Goal: Task Accomplishment & Management: Complete application form

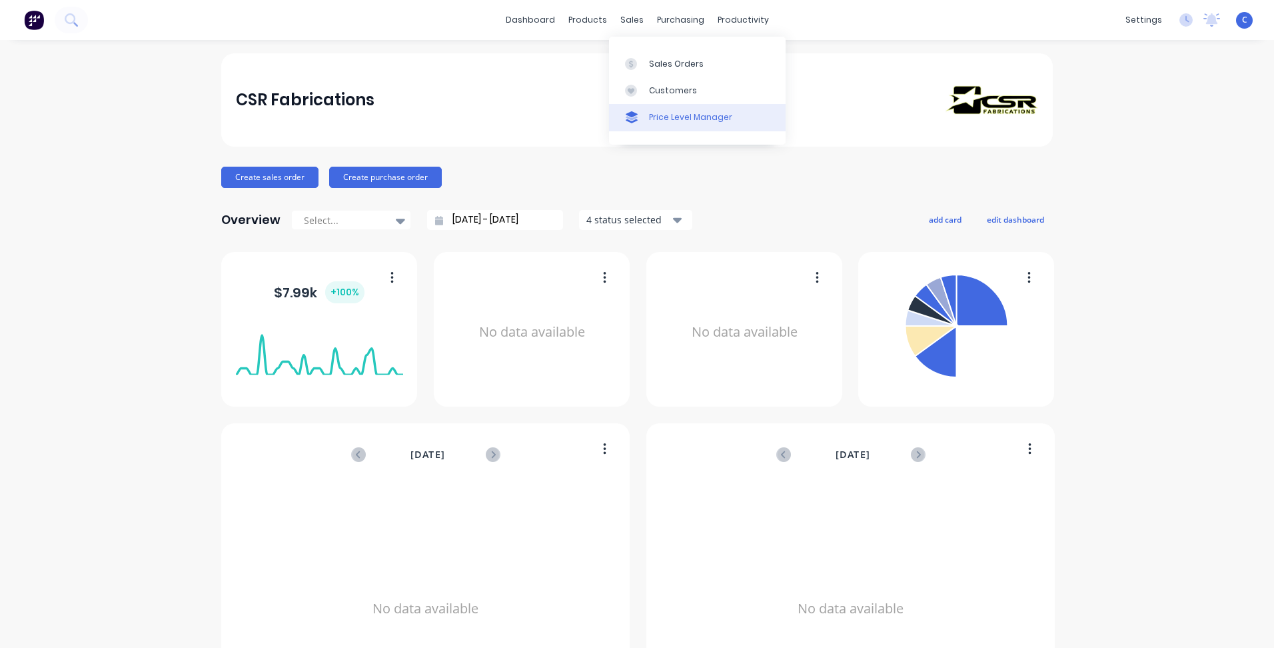
drag, startPoint x: 633, startPoint y: 25, endPoint x: 663, endPoint y: 105, distance: 86.0
click at [665, 85] on div "Customers" at bounding box center [673, 91] width 48 height 12
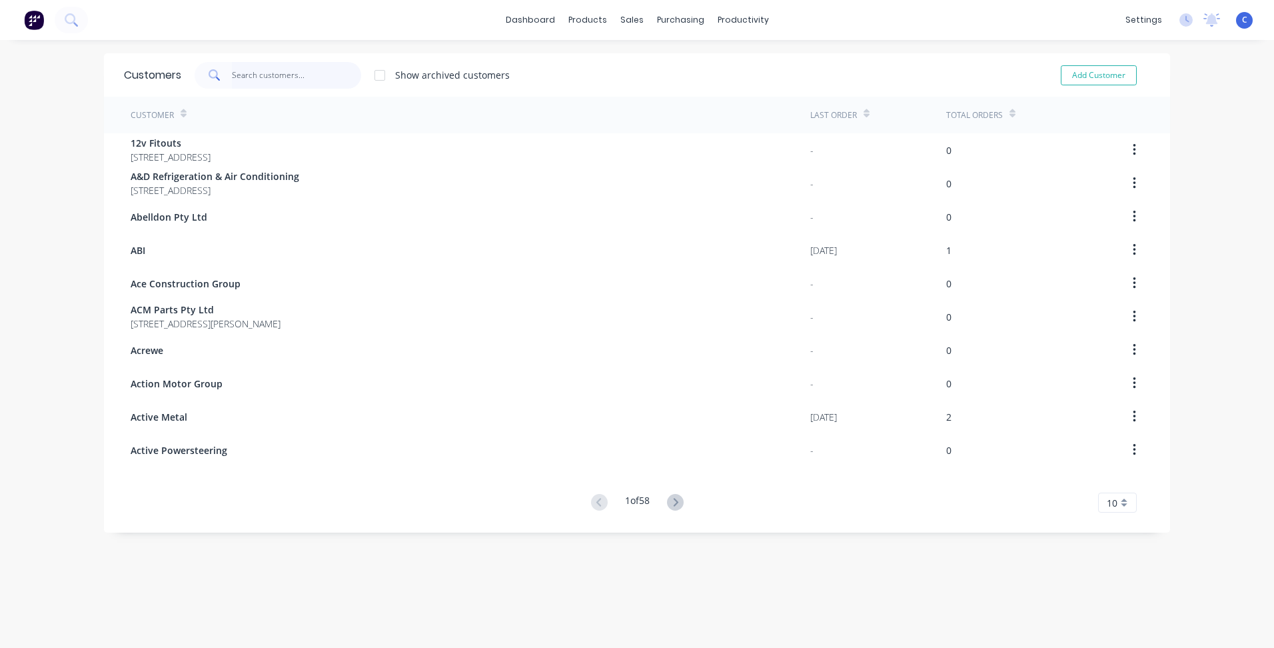
click at [246, 73] on input "text" at bounding box center [297, 75] width 130 height 27
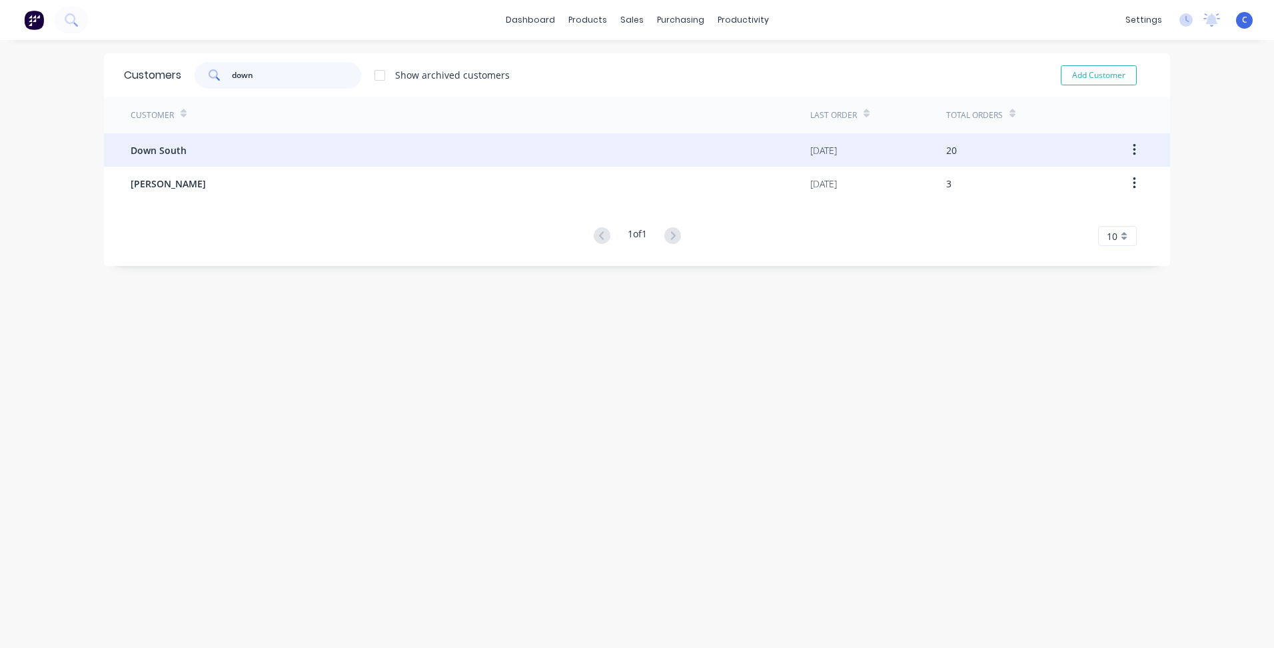
type input "down"
click at [183, 145] on div "Down South" at bounding box center [471, 149] width 680 height 33
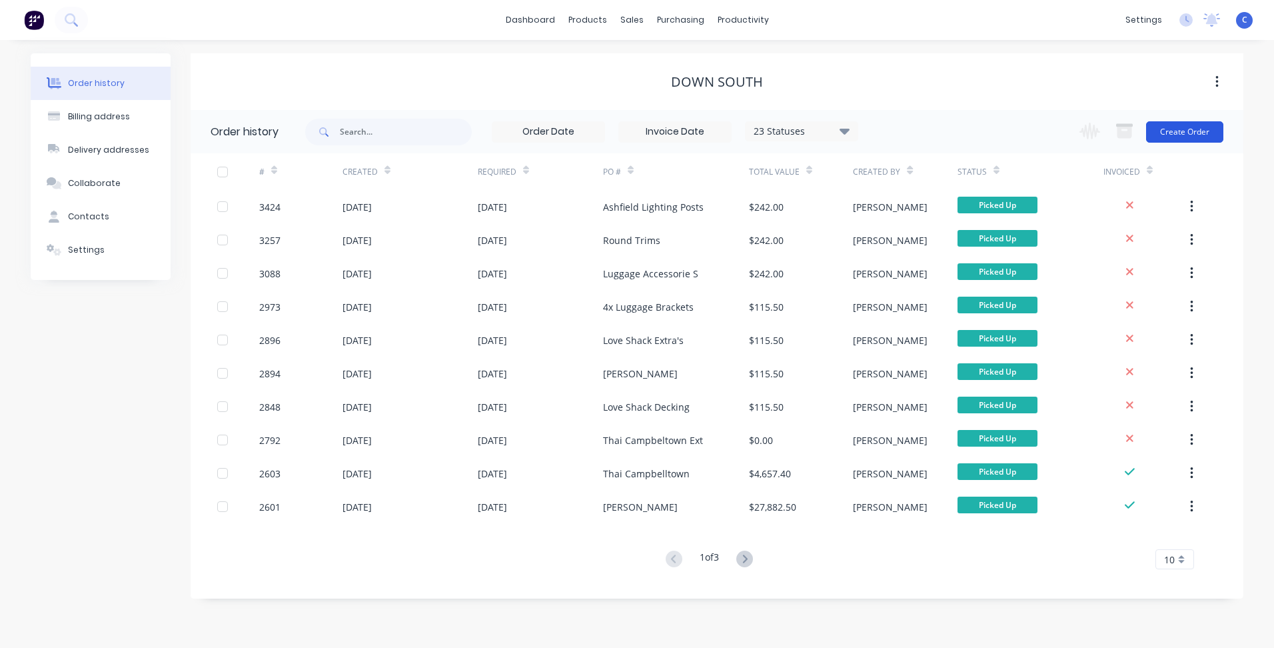
click at [1192, 134] on button "Create Order" at bounding box center [1184, 131] width 77 height 21
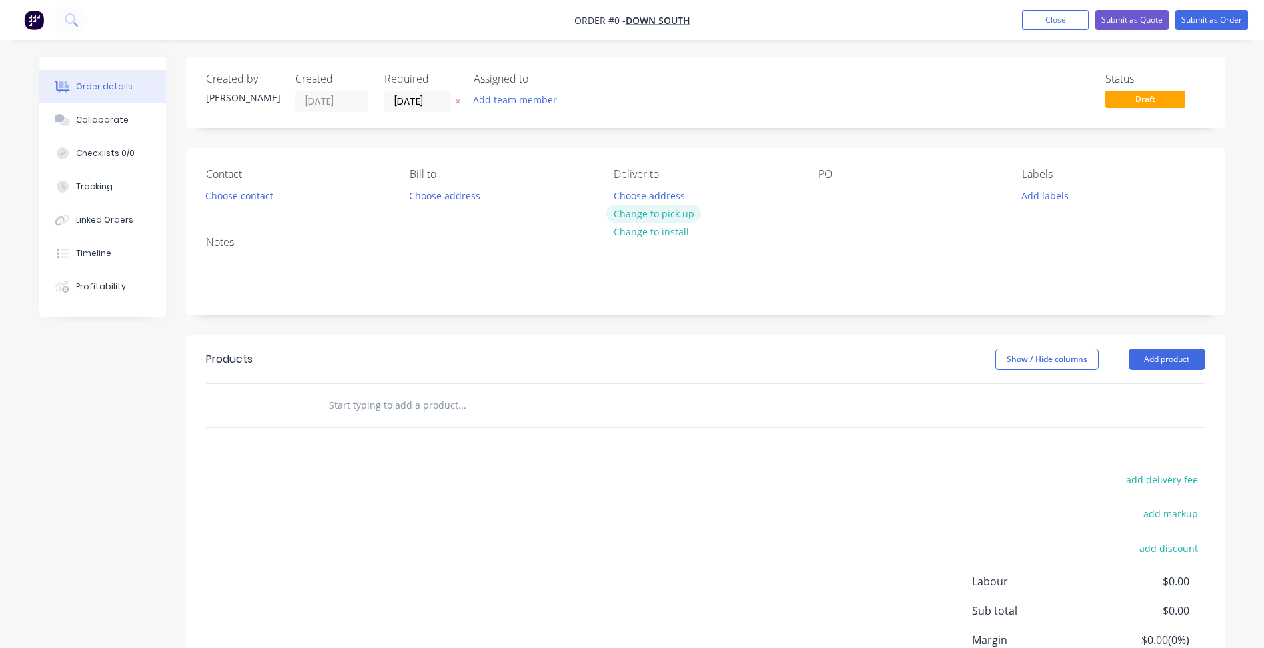
click at [672, 215] on button "Change to pick up" at bounding box center [654, 214] width 95 height 18
click at [834, 191] on div at bounding box center [828, 195] width 21 height 19
paste div
click at [1046, 198] on button "Add labels" at bounding box center [1045, 195] width 61 height 18
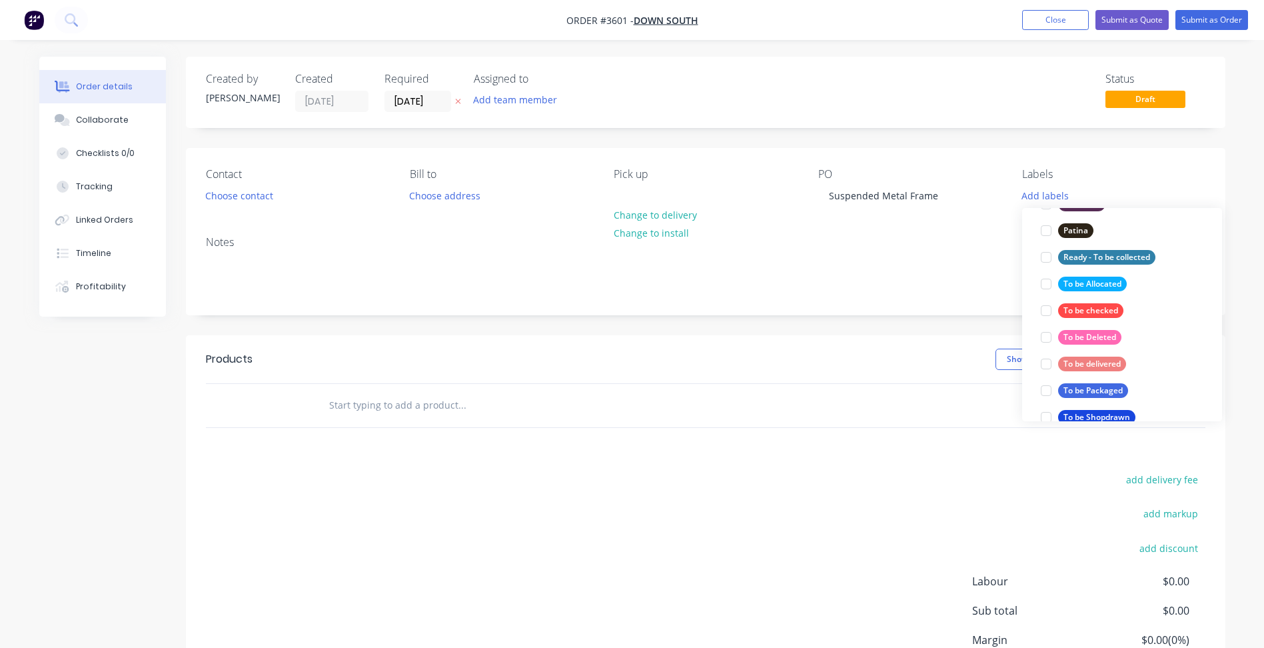
scroll to position [600, 0]
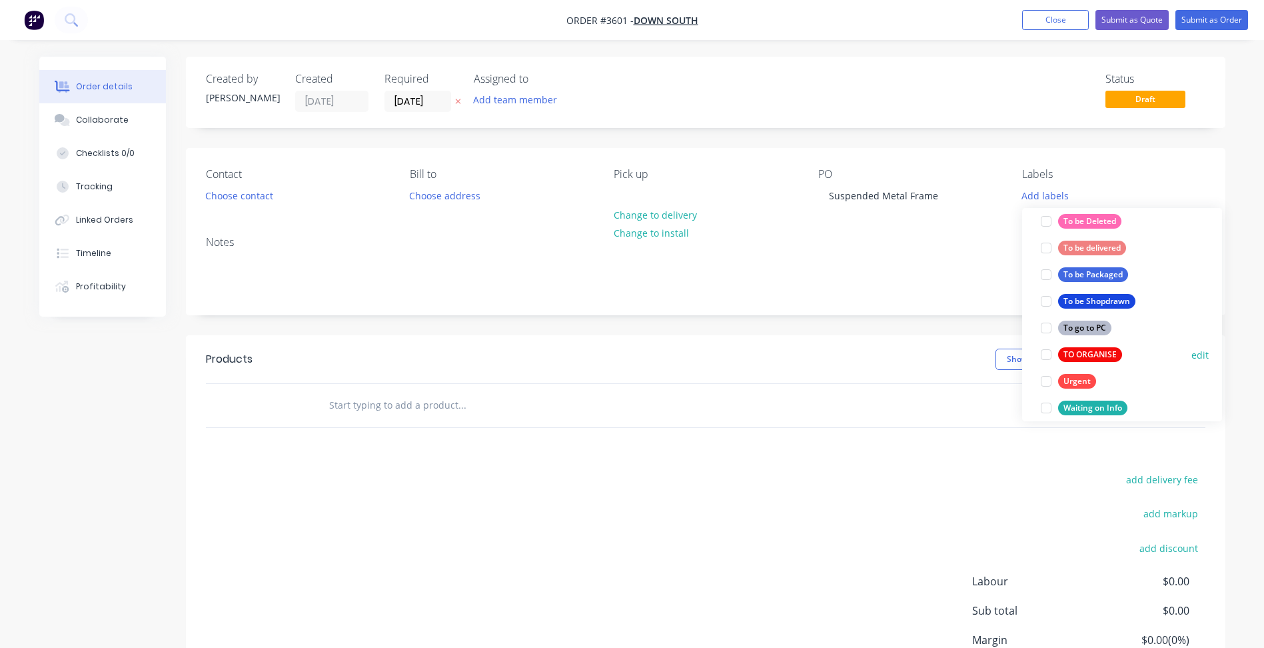
click at [1090, 353] on div "TO ORGANISE" at bounding box center [1090, 354] width 64 height 15
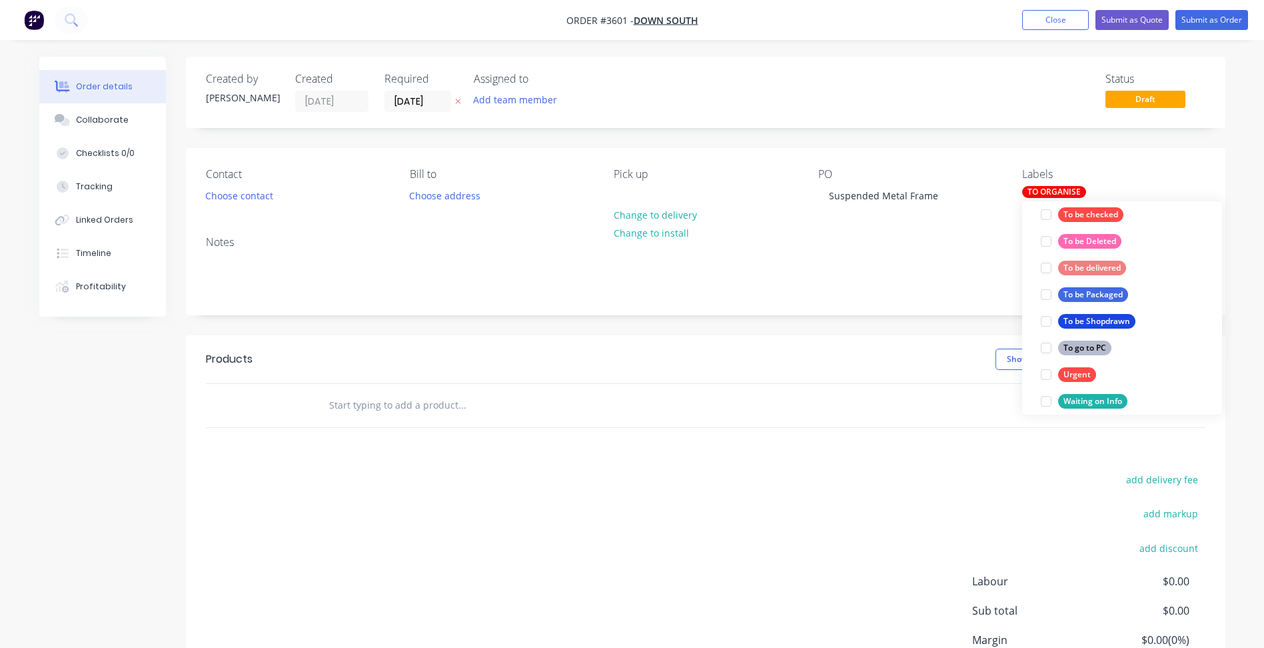
scroll to position [0, 0]
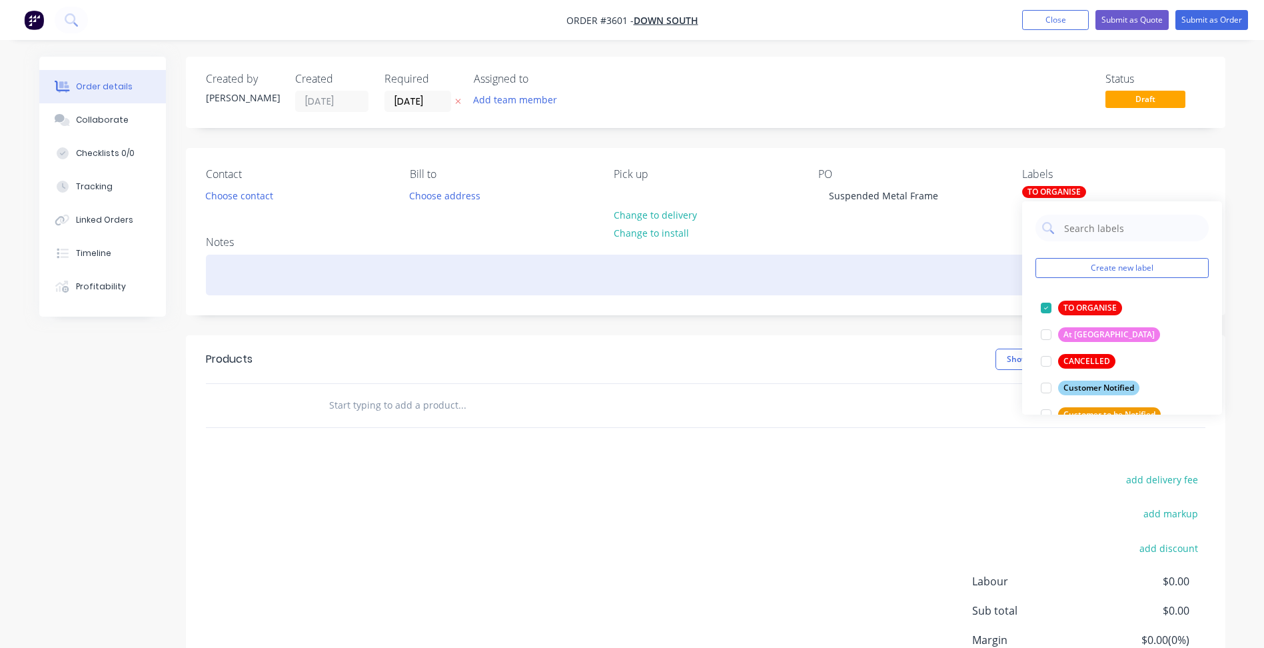
click at [950, 256] on div at bounding box center [706, 275] width 1000 height 41
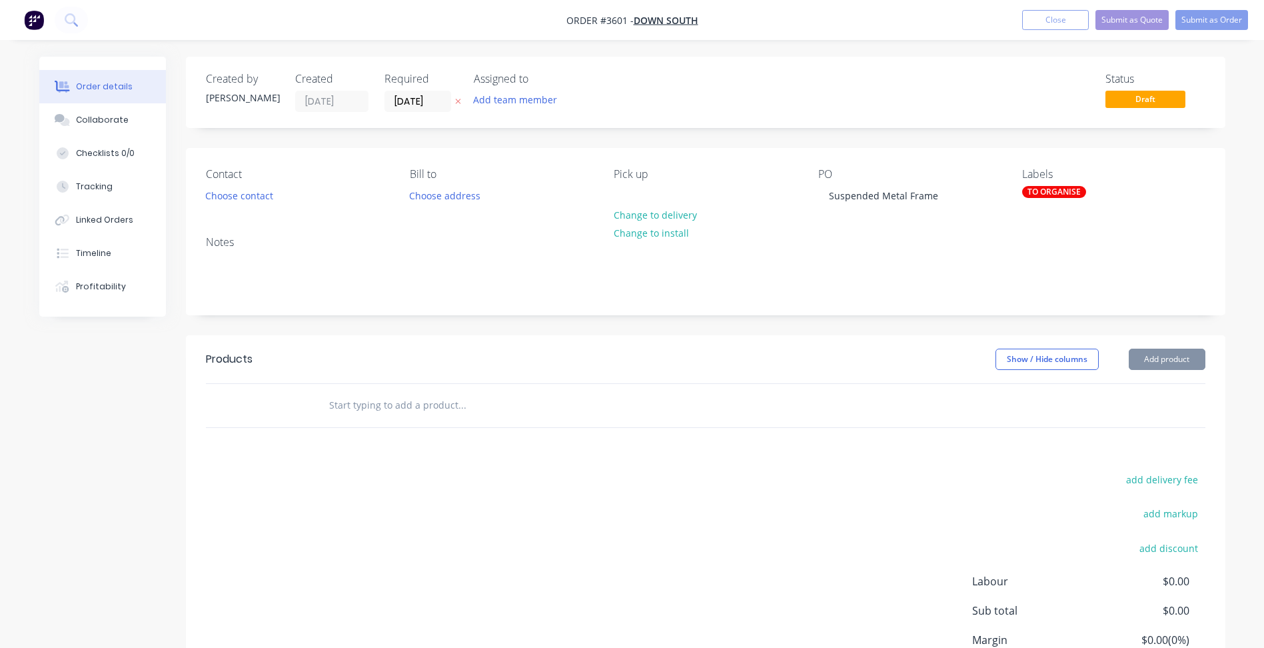
click at [1144, 392] on div at bounding box center [706, 405] width 1000 height 43
click at [1152, 356] on button "Add product" at bounding box center [1167, 359] width 77 height 21
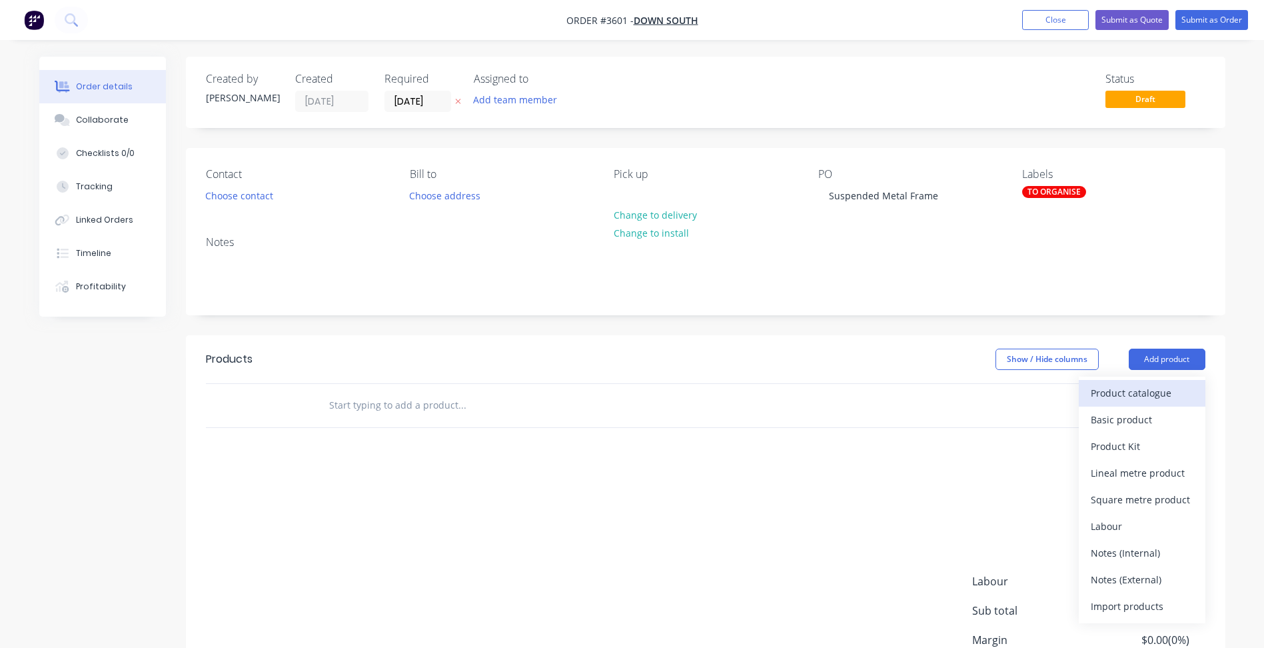
click at [1130, 393] on div "Product catalogue" at bounding box center [1142, 392] width 103 height 19
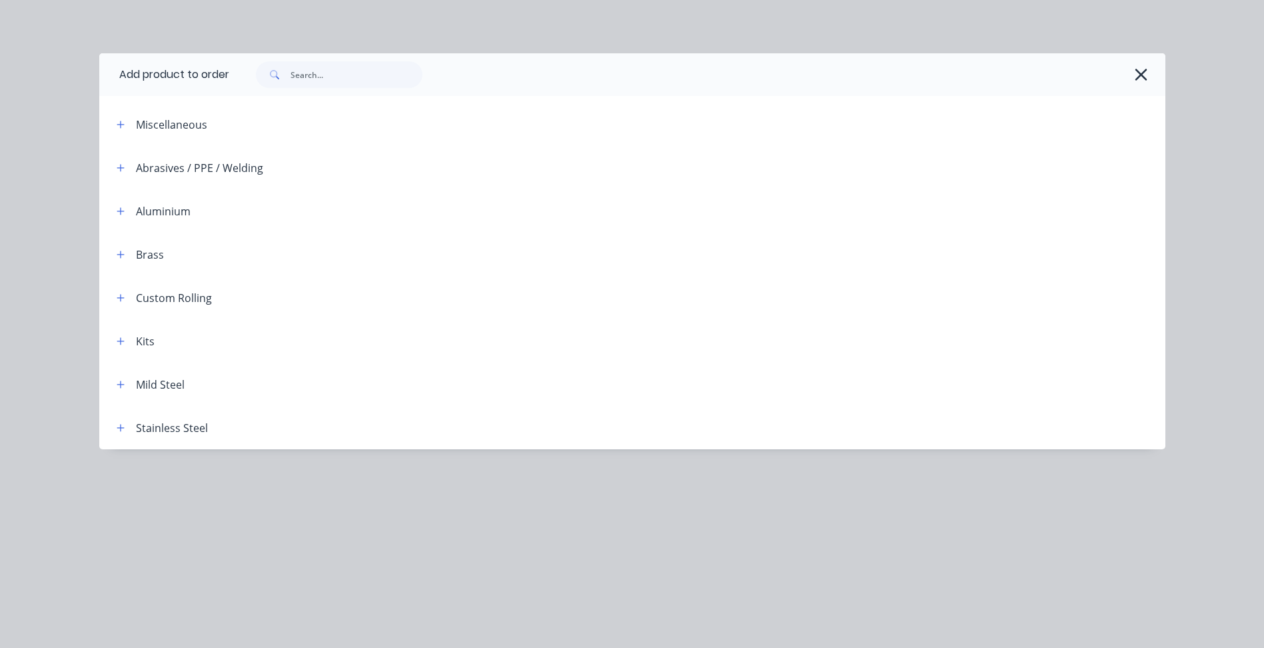
click at [131, 339] on div "Kits" at bounding box center [130, 341] width 49 height 17
click at [125, 339] on icon "button" at bounding box center [121, 341] width 8 height 9
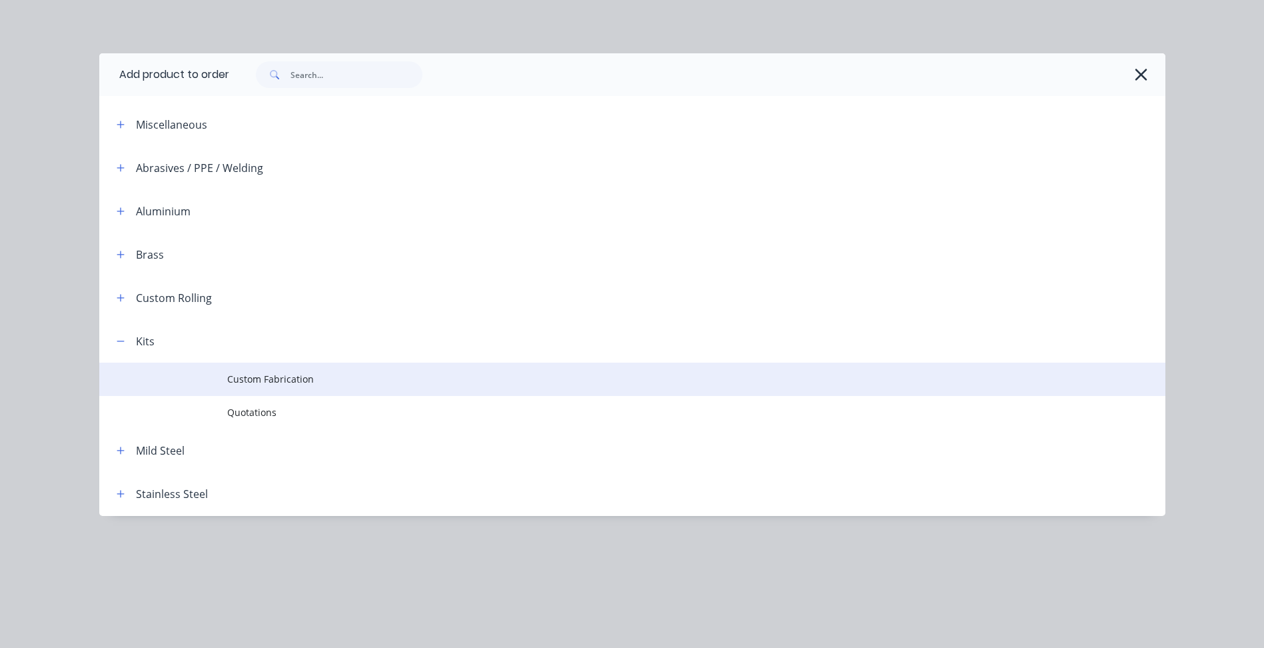
click at [298, 370] on td "Custom Fabrication" at bounding box center [696, 379] width 938 height 33
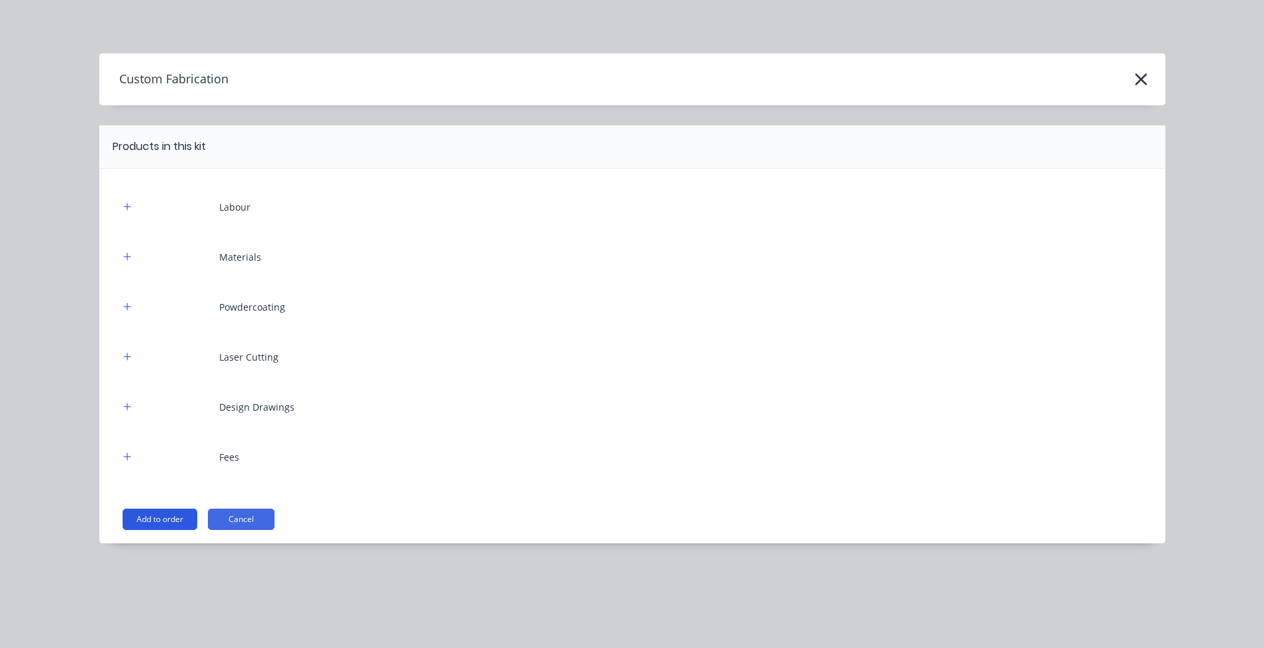
click at [163, 521] on button "Add to order" at bounding box center [160, 519] width 75 height 21
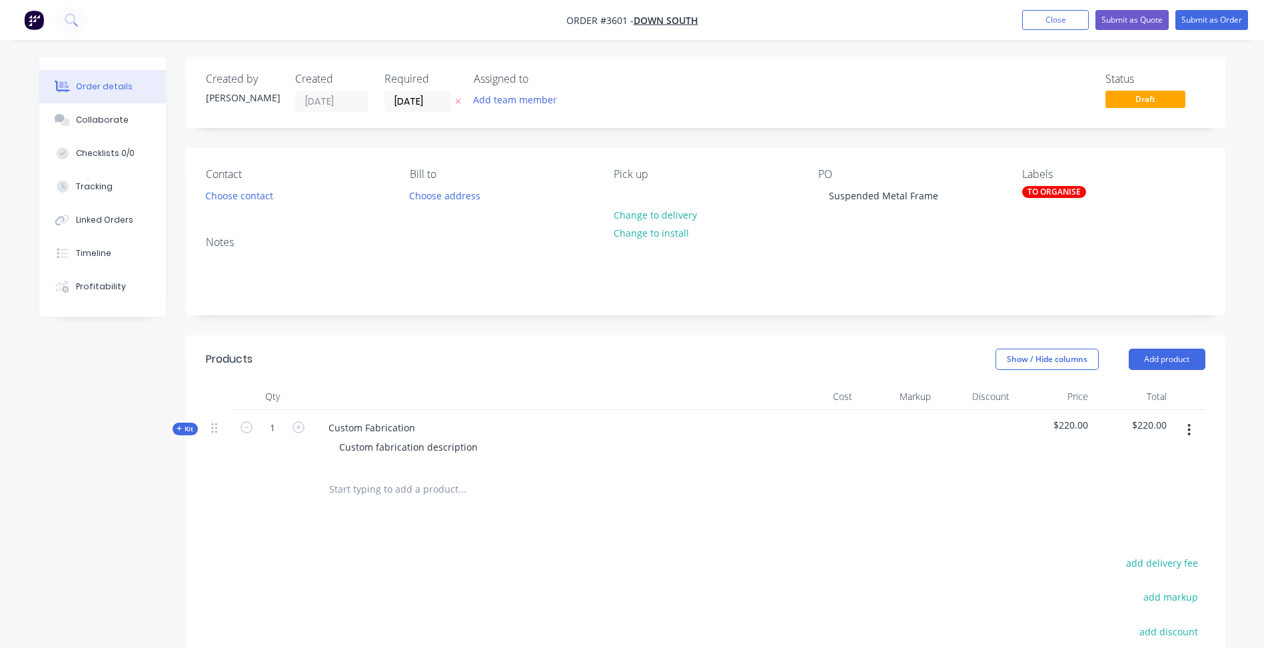
click at [1048, 191] on div "TO ORGANISE" at bounding box center [1054, 192] width 64 height 12
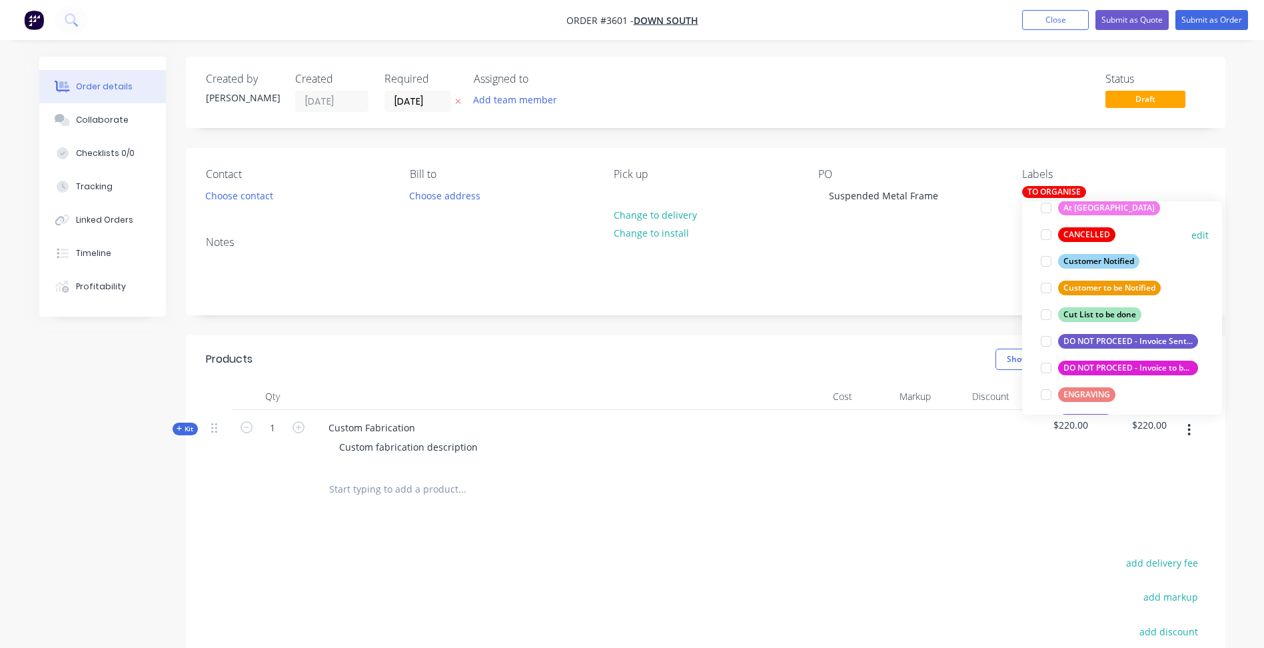
scroll to position [200, 0]
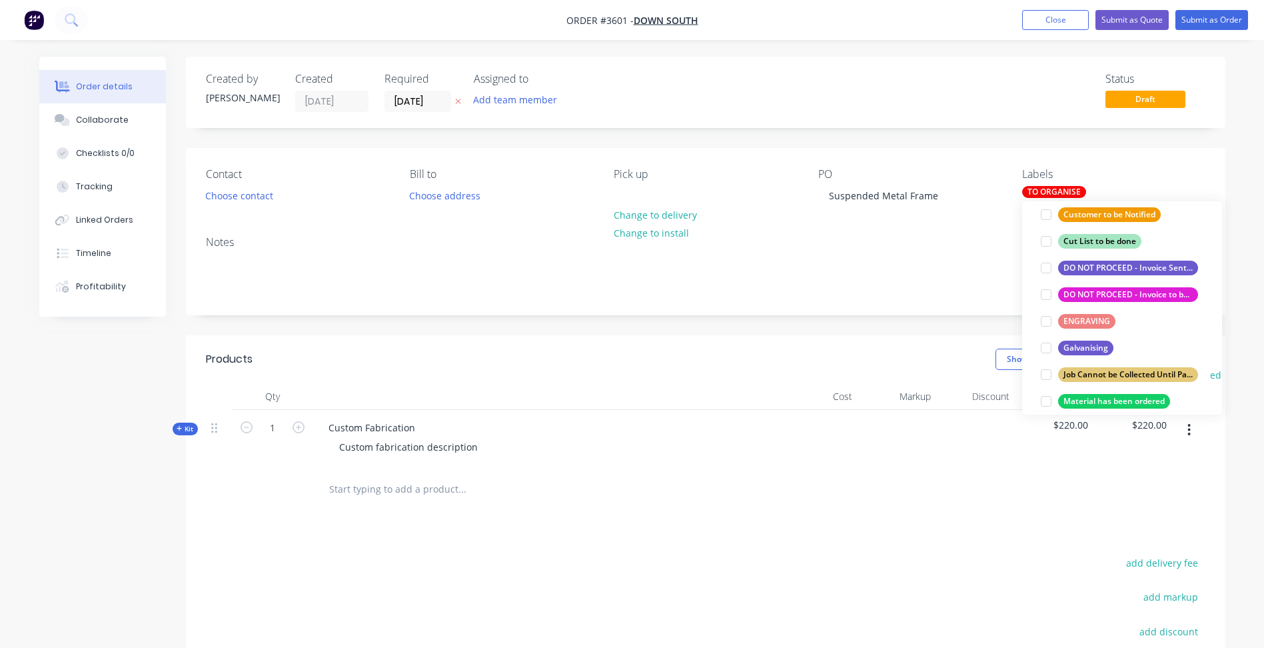
click at [1124, 369] on div "Job Cannot be Collected Until Payment is Received" at bounding box center [1128, 374] width 140 height 15
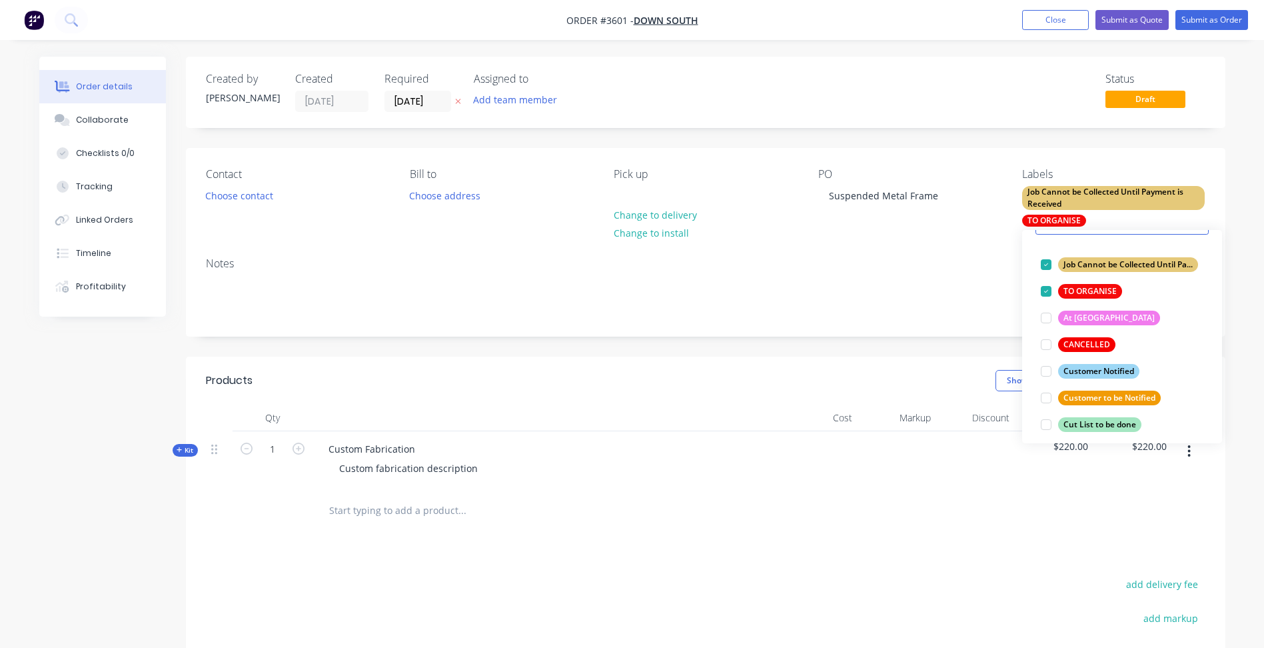
scroll to position [133, 0]
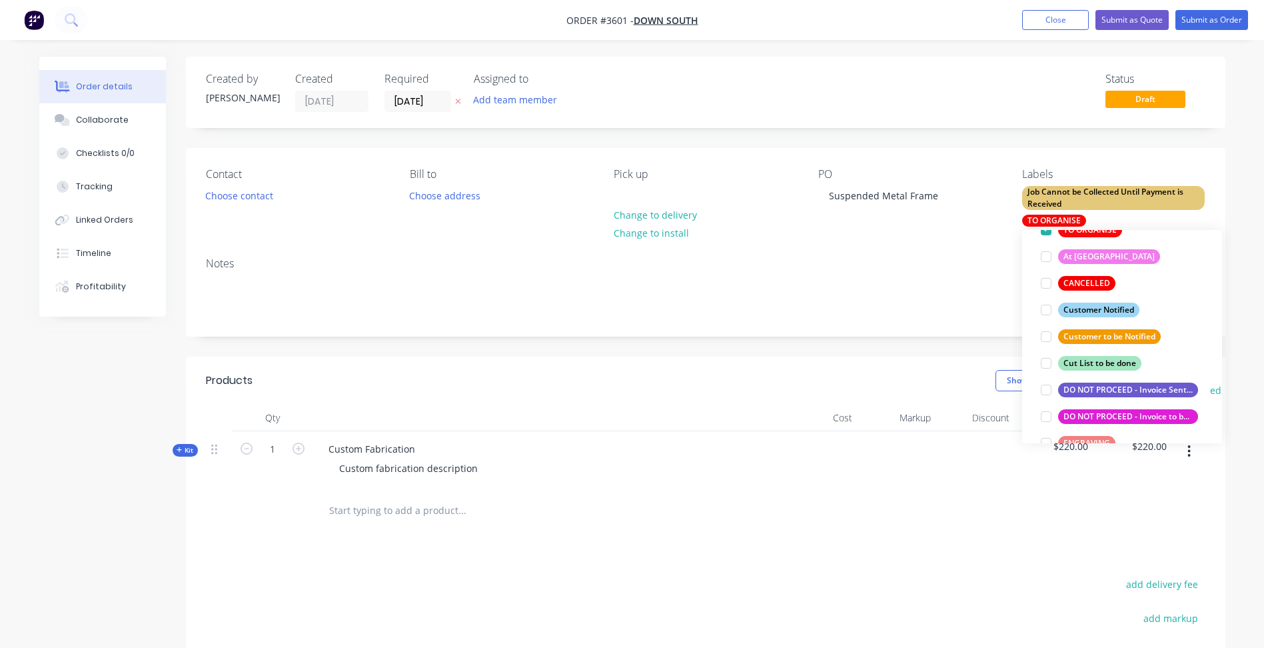
click at [1138, 390] on div "DO NOT PROCEED - Invoice Sent Awaiting Payment" at bounding box center [1128, 390] width 140 height 15
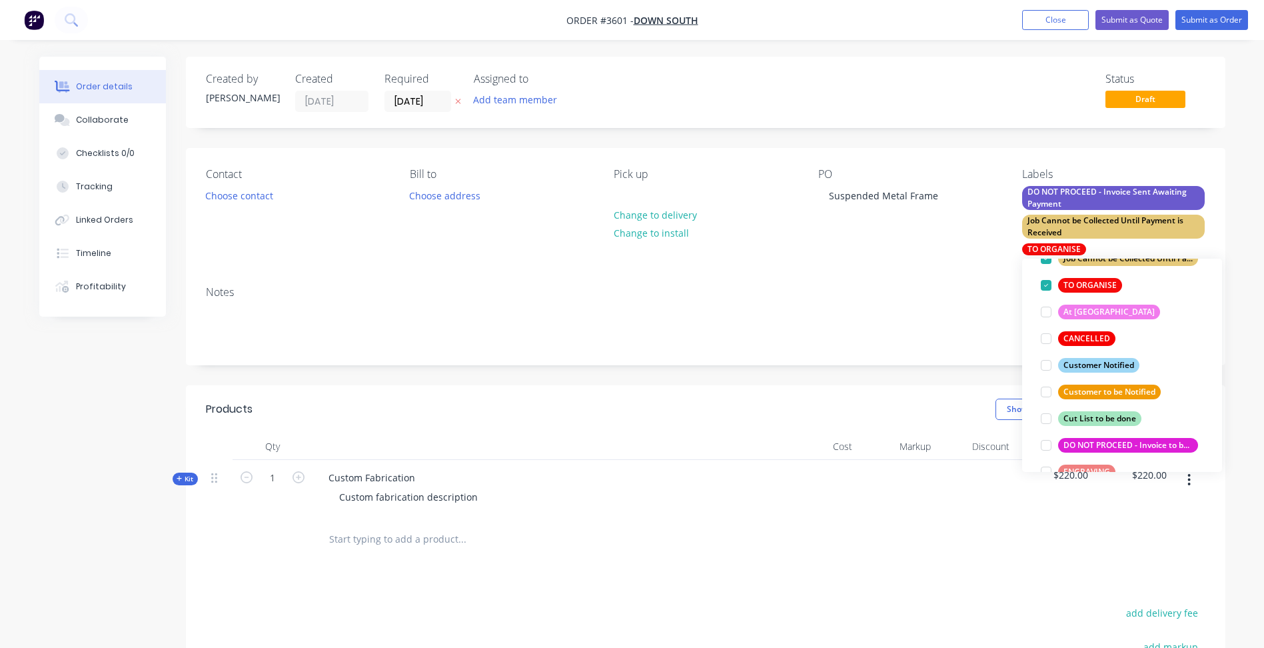
scroll to position [0, 0]
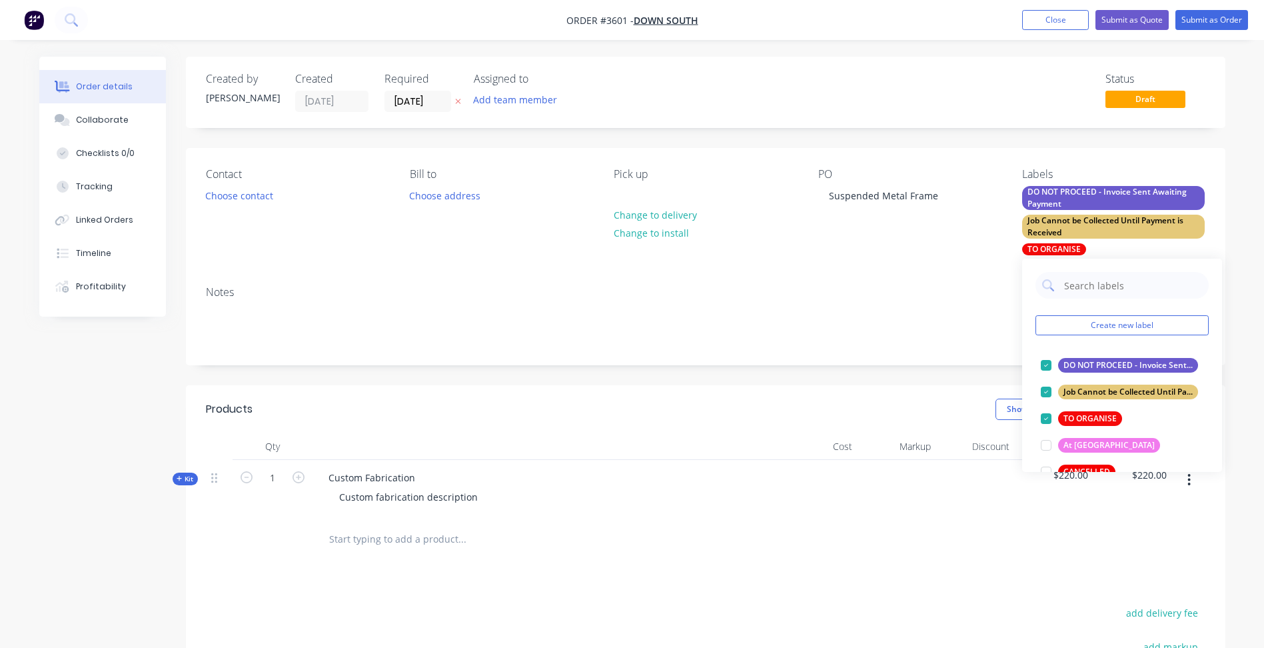
click at [840, 278] on div "Notes" at bounding box center [706, 319] width 1040 height 89
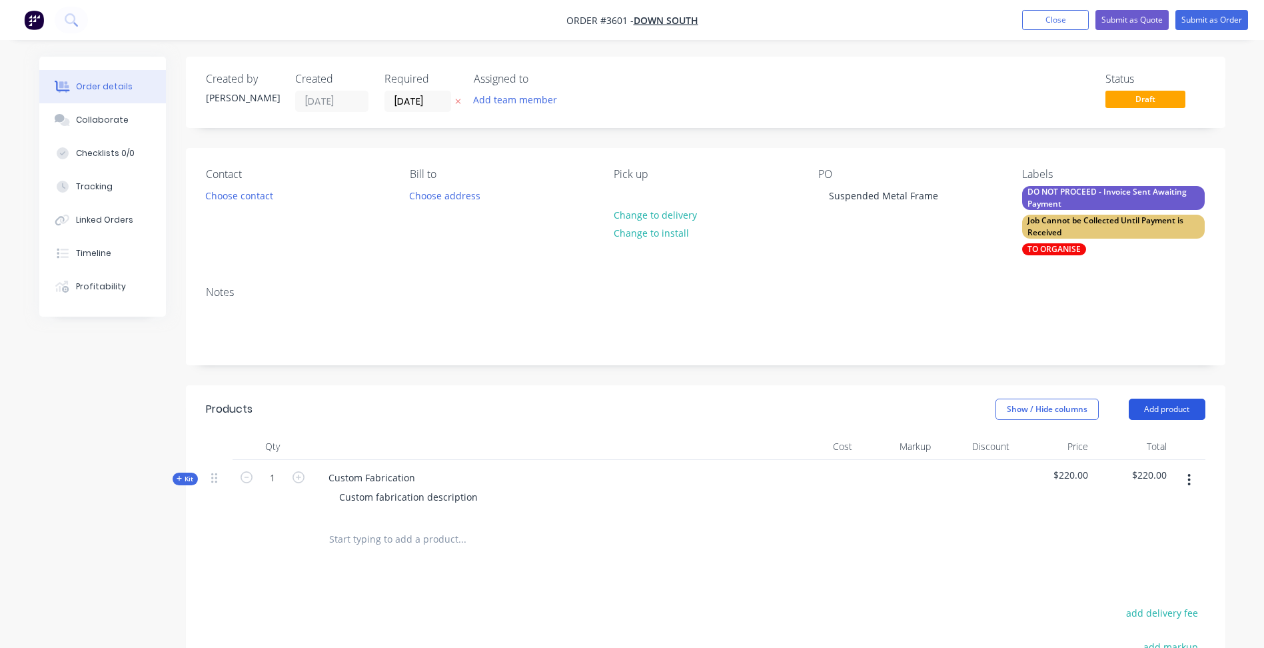
click at [1186, 403] on button "Add product" at bounding box center [1167, 409] width 77 height 21
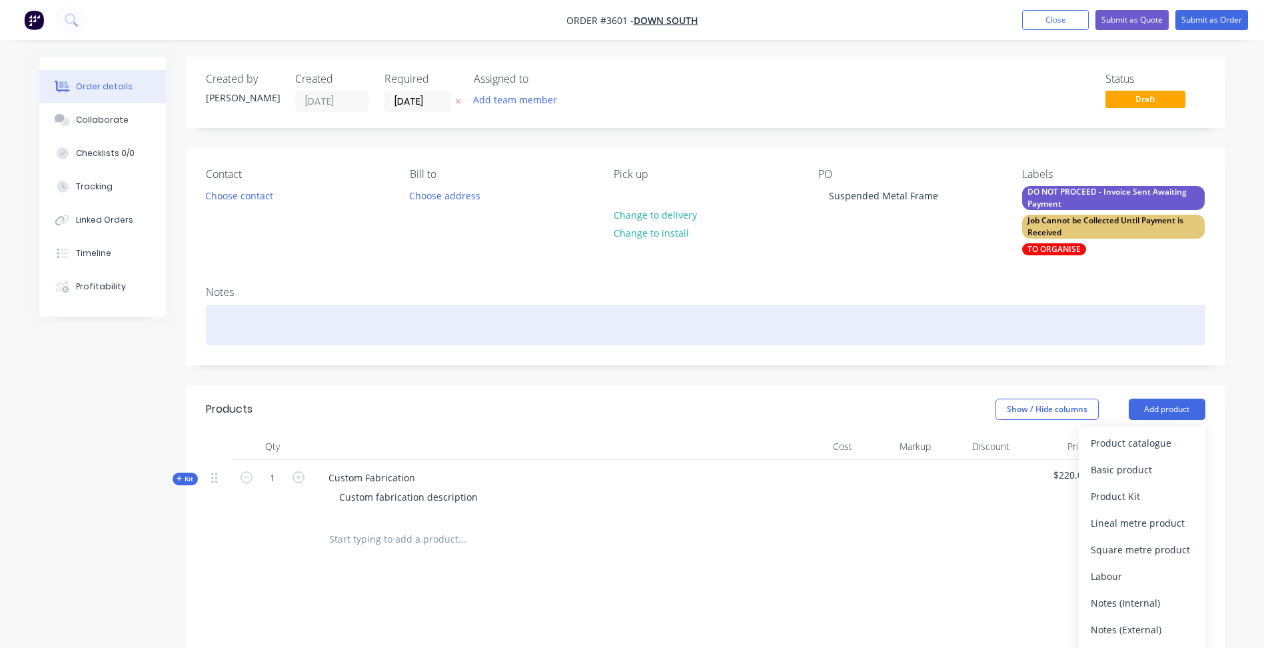
click at [729, 305] on div at bounding box center [706, 325] width 1000 height 41
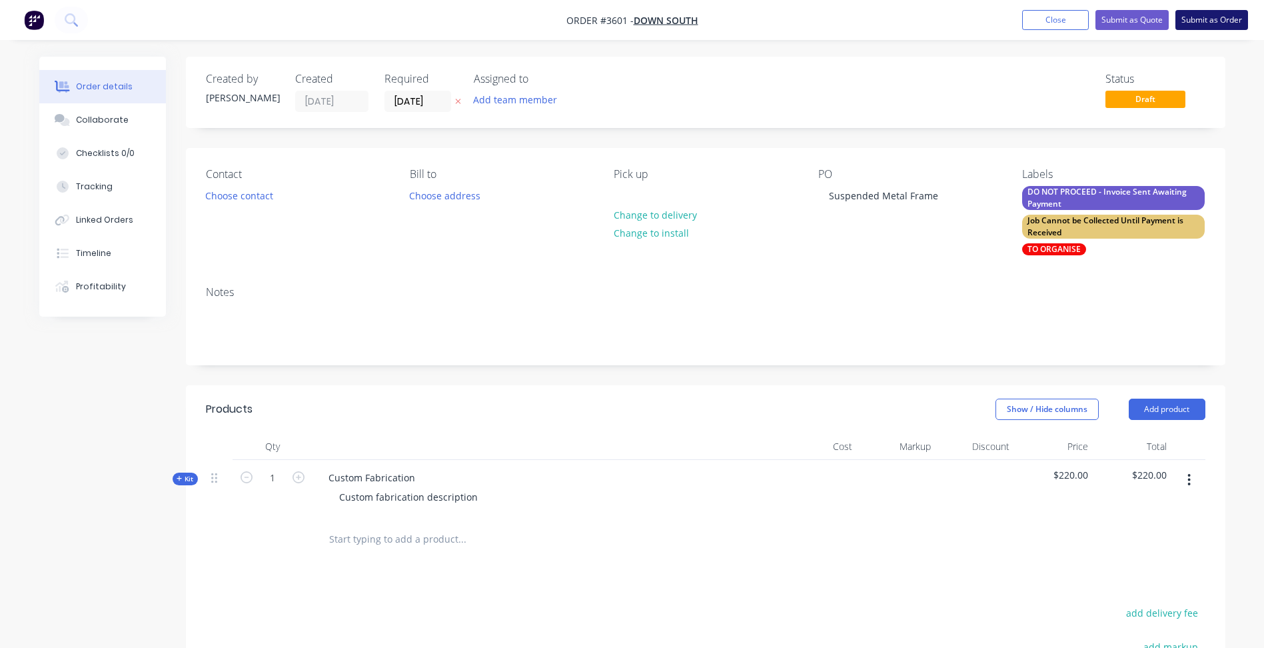
click at [1211, 24] on button "Submit as Order" at bounding box center [1212, 20] width 73 height 20
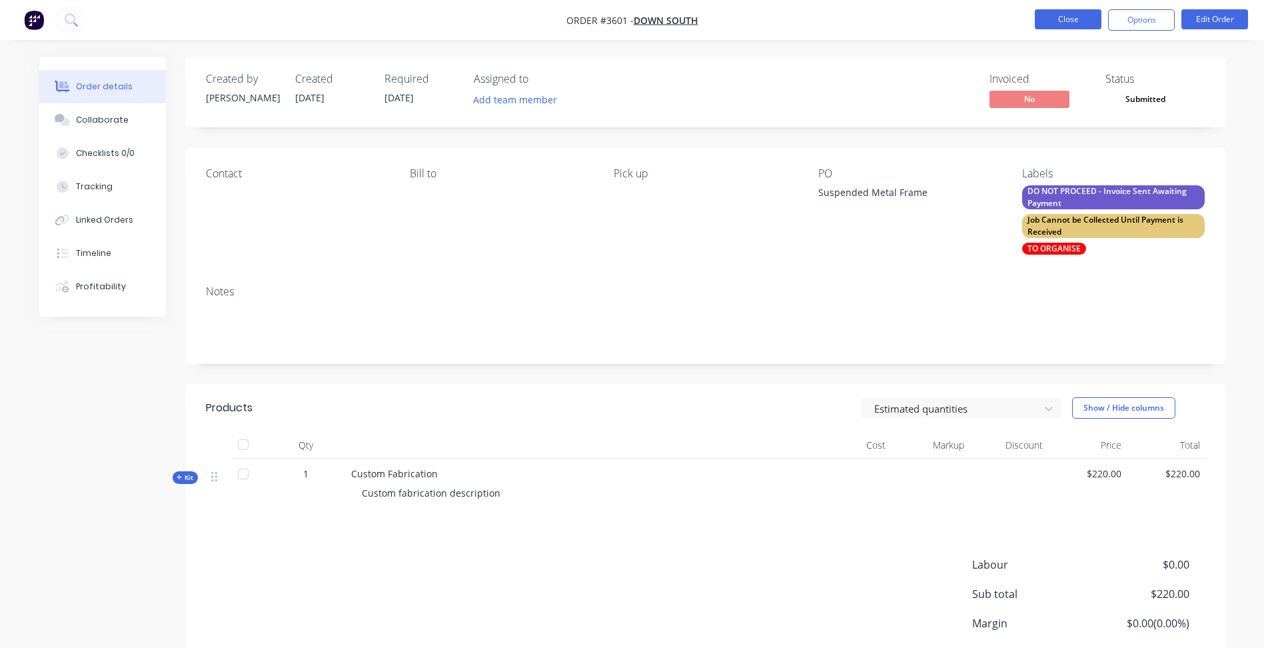
click at [1078, 17] on button "Close" at bounding box center [1068, 19] width 67 height 20
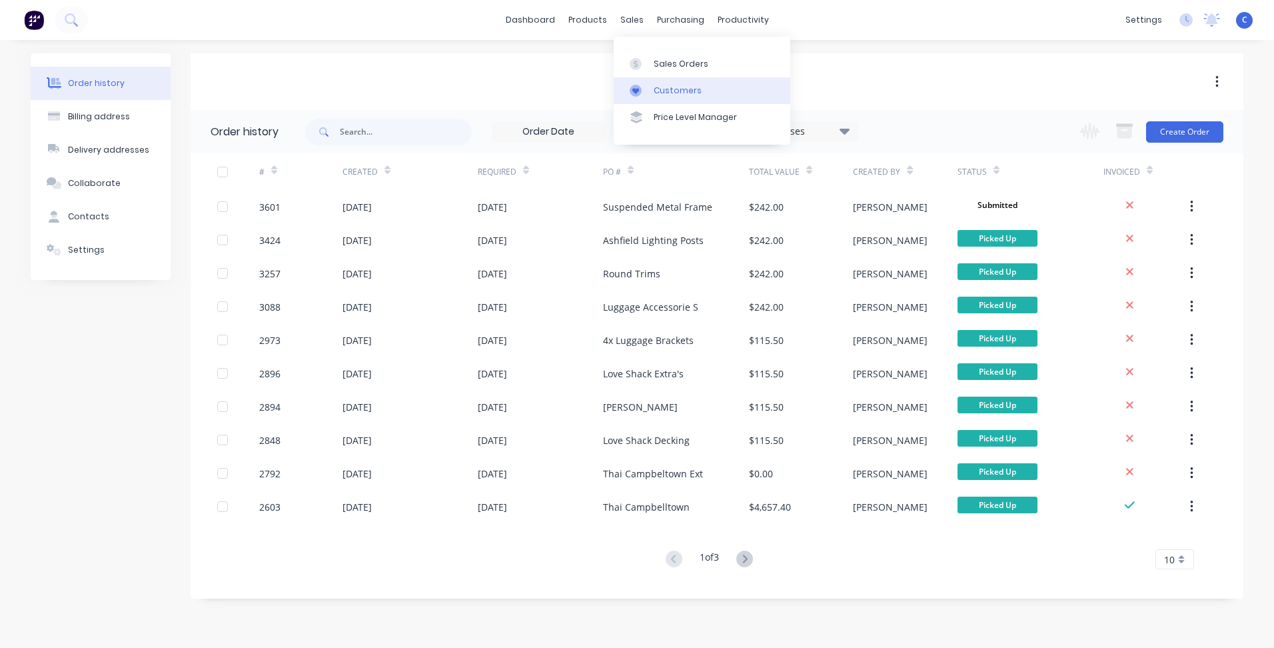
click at [685, 80] on link "Customers" at bounding box center [702, 90] width 177 height 27
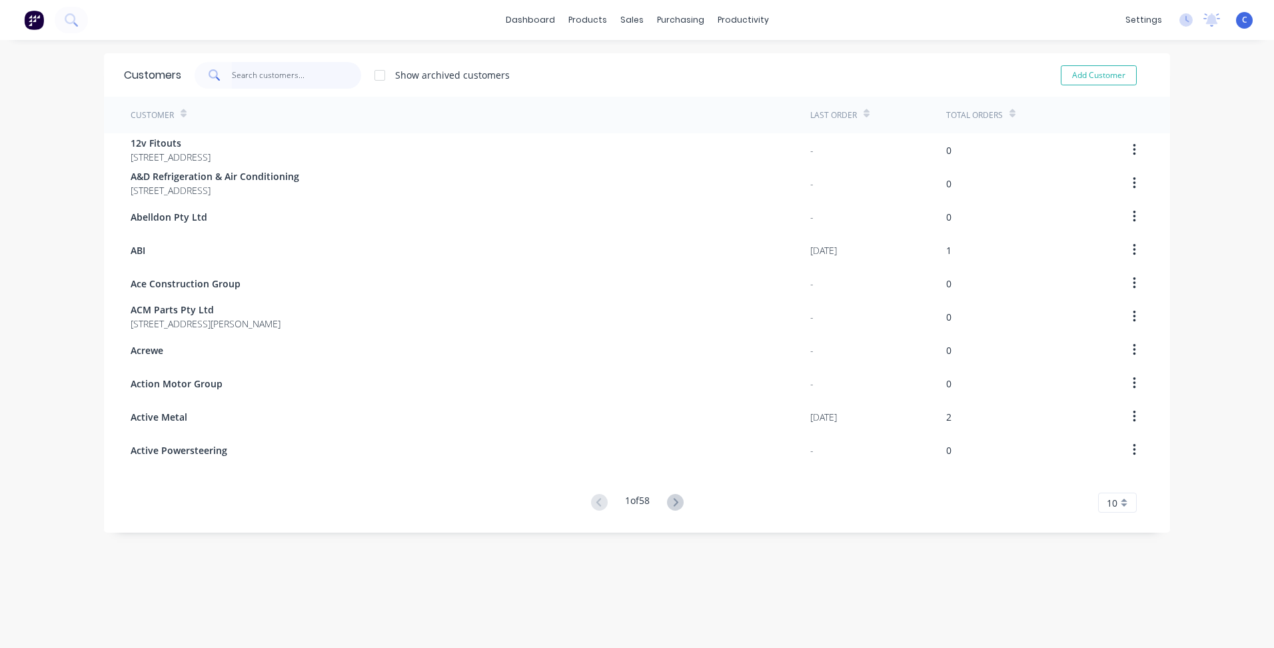
click at [262, 79] on input "text" at bounding box center [297, 75] width 130 height 27
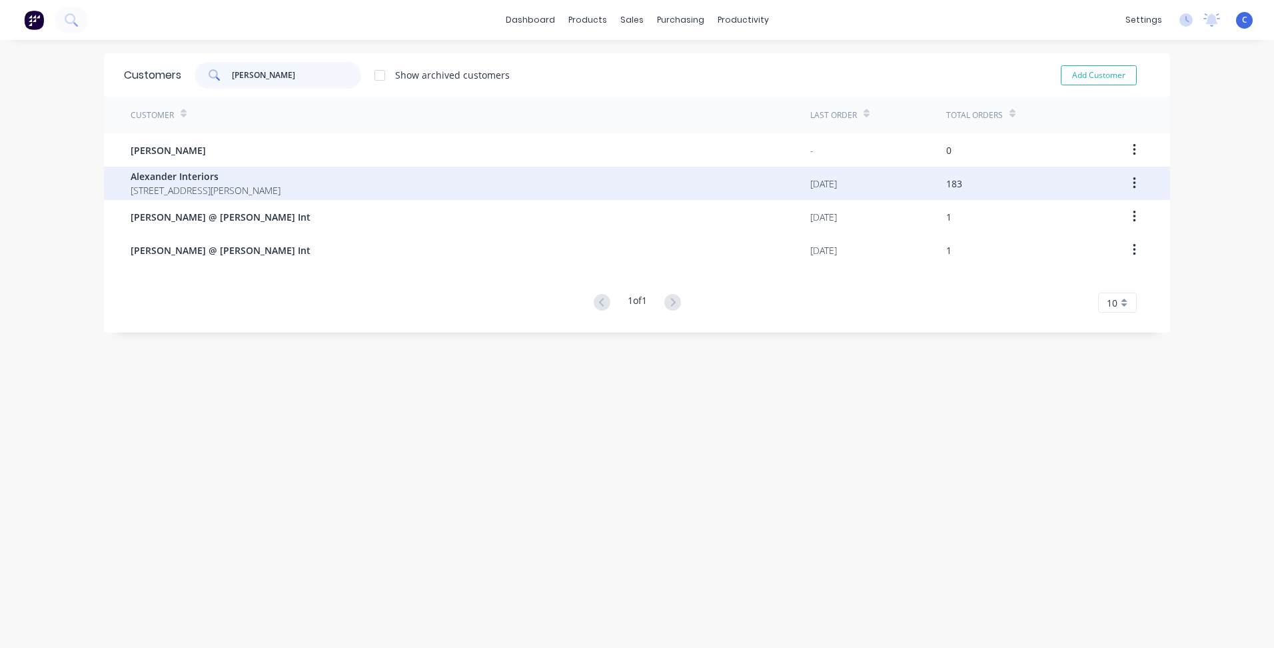
type input "[PERSON_NAME]"
click at [217, 179] on span "Alexander Interiors" at bounding box center [206, 176] width 150 height 14
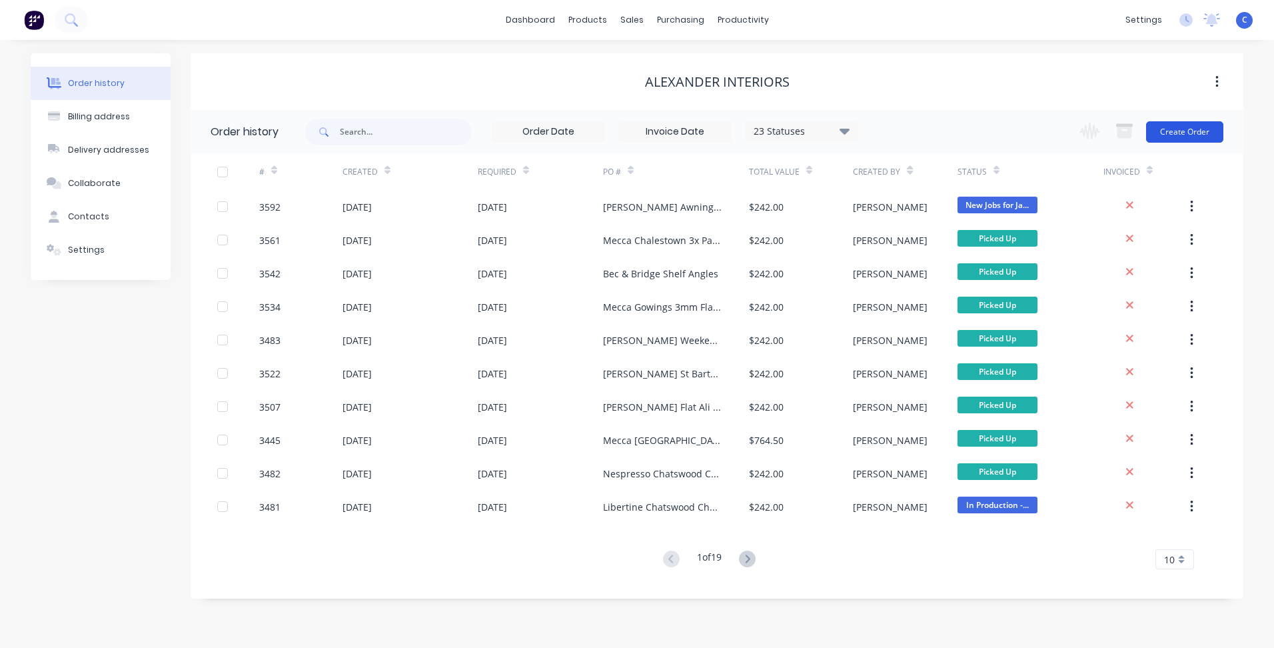
click at [1203, 134] on button "Create Order" at bounding box center [1184, 131] width 77 height 21
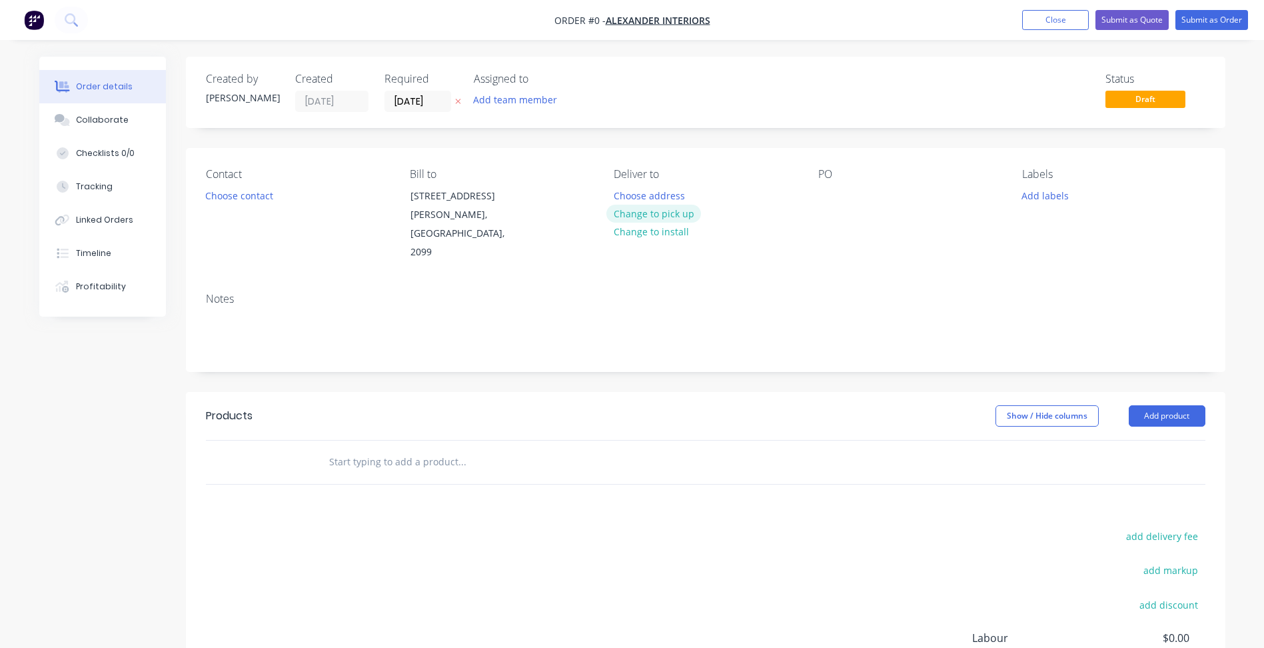
click at [661, 211] on button "Change to pick up" at bounding box center [654, 214] width 95 height 18
click at [826, 192] on div at bounding box center [828, 195] width 21 height 19
paste div
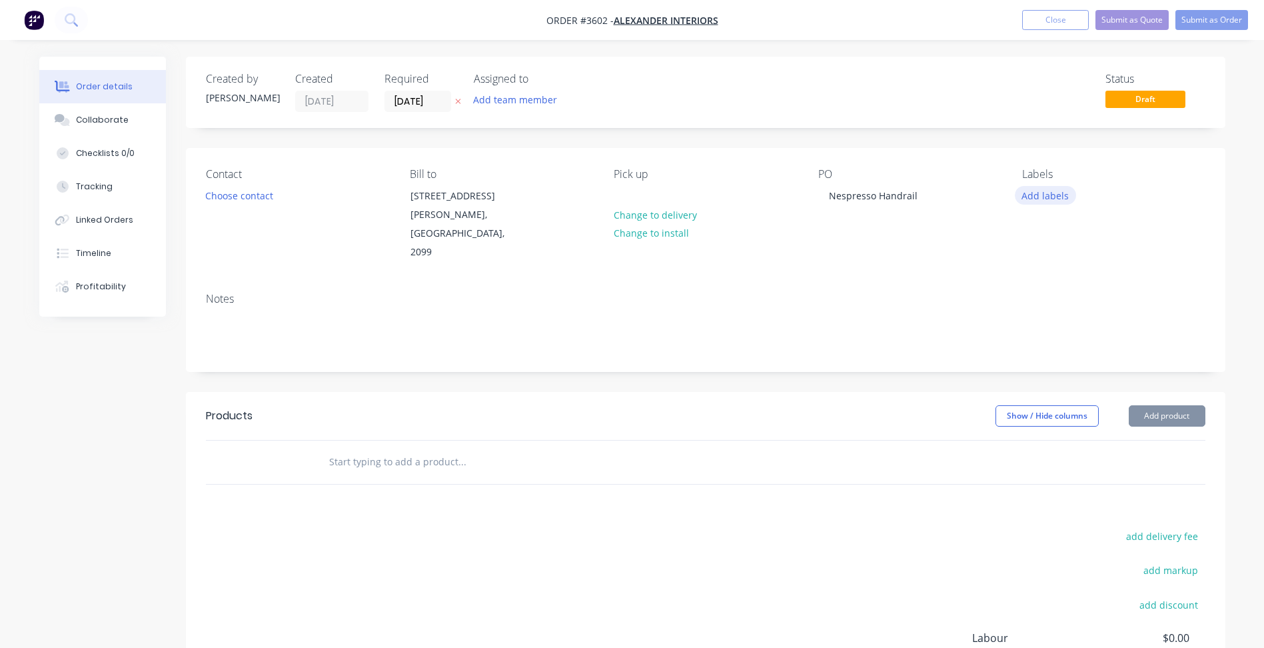
click at [1040, 187] on button "Add labels" at bounding box center [1045, 195] width 61 height 18
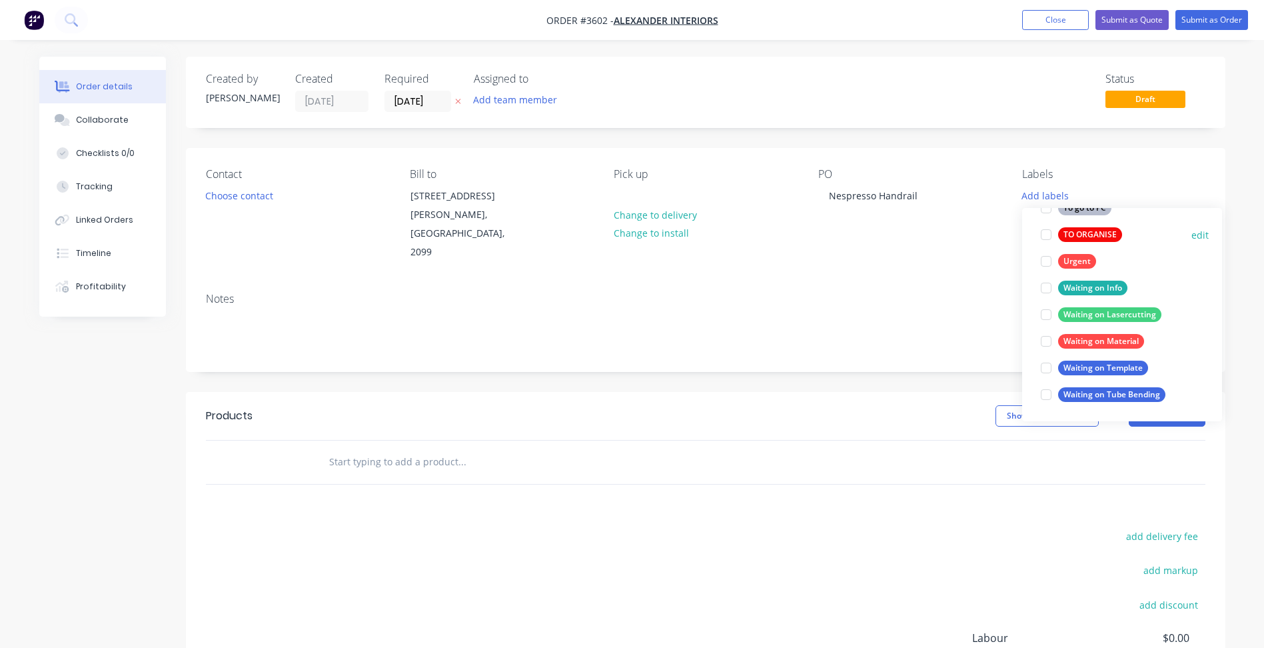
click at [1099, 237] on div "TO ORGANISE" at bounding box center [1090, 234] width 64 height 15
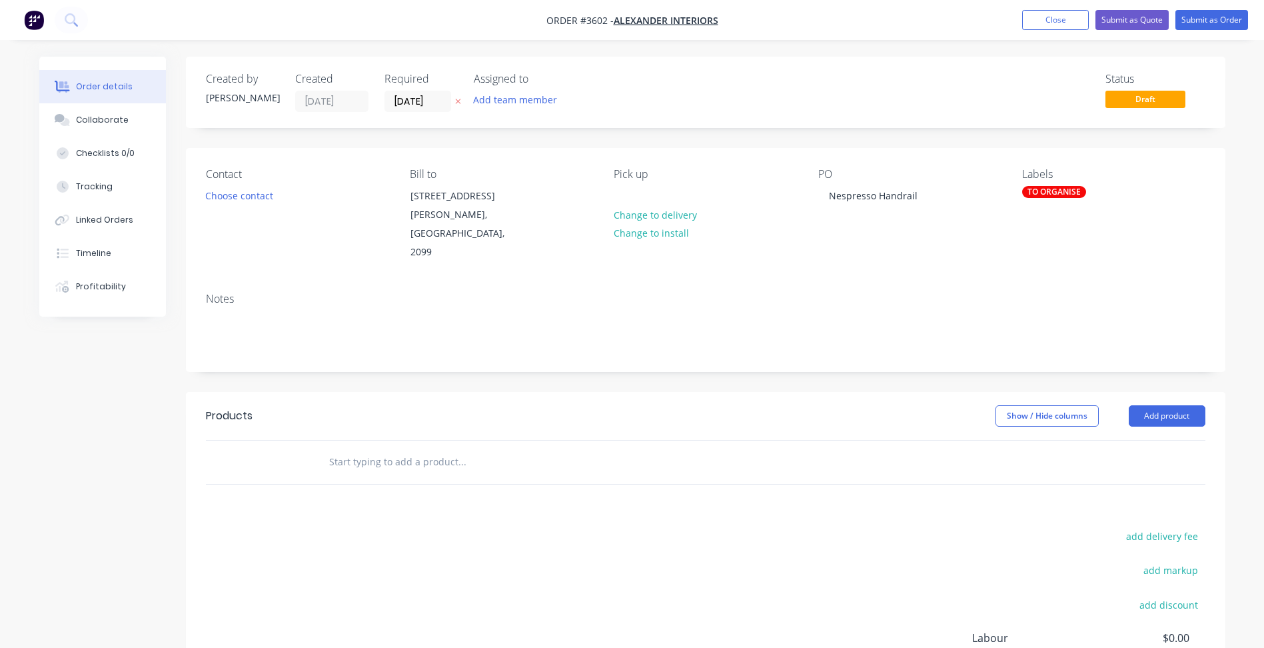
click at [920, 282] on div "Notes" at bounding box center [706, 326] width 1040 height 89
click at [1153, 405] on button "Add product" at bounding box center [1167, 415] width 77 height 21
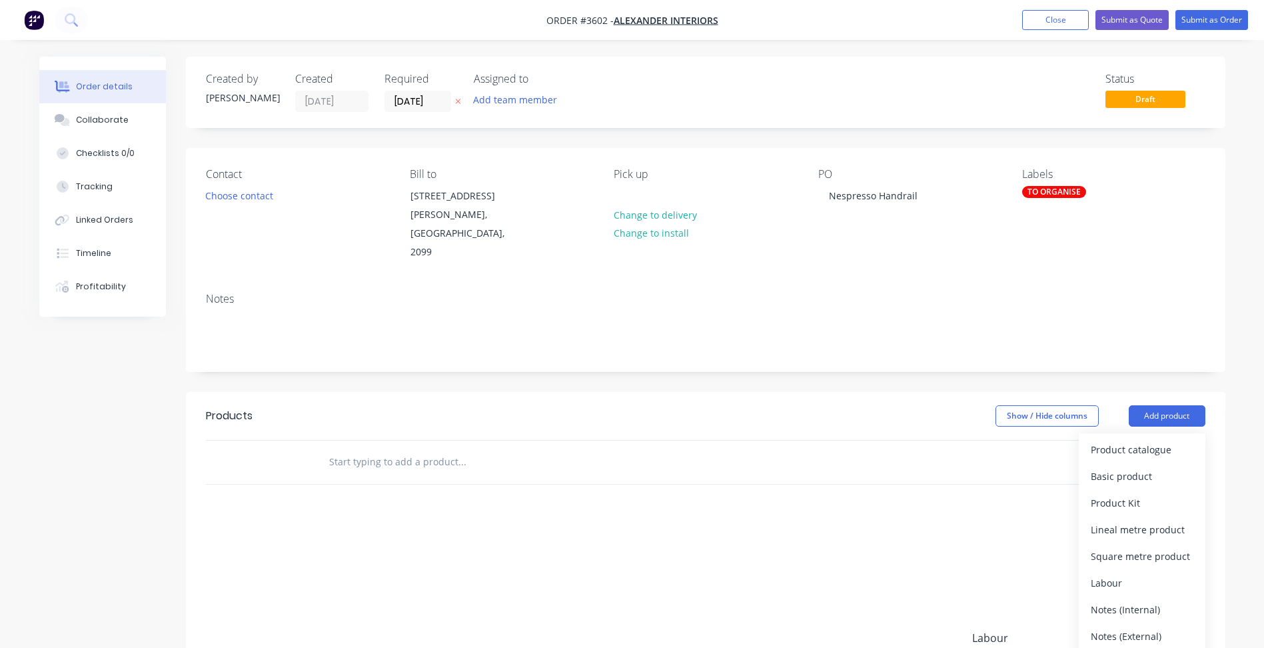
click at [1131, 440] on div "Product catalogue" at bounding box center [1142, 449] width 103 height 19
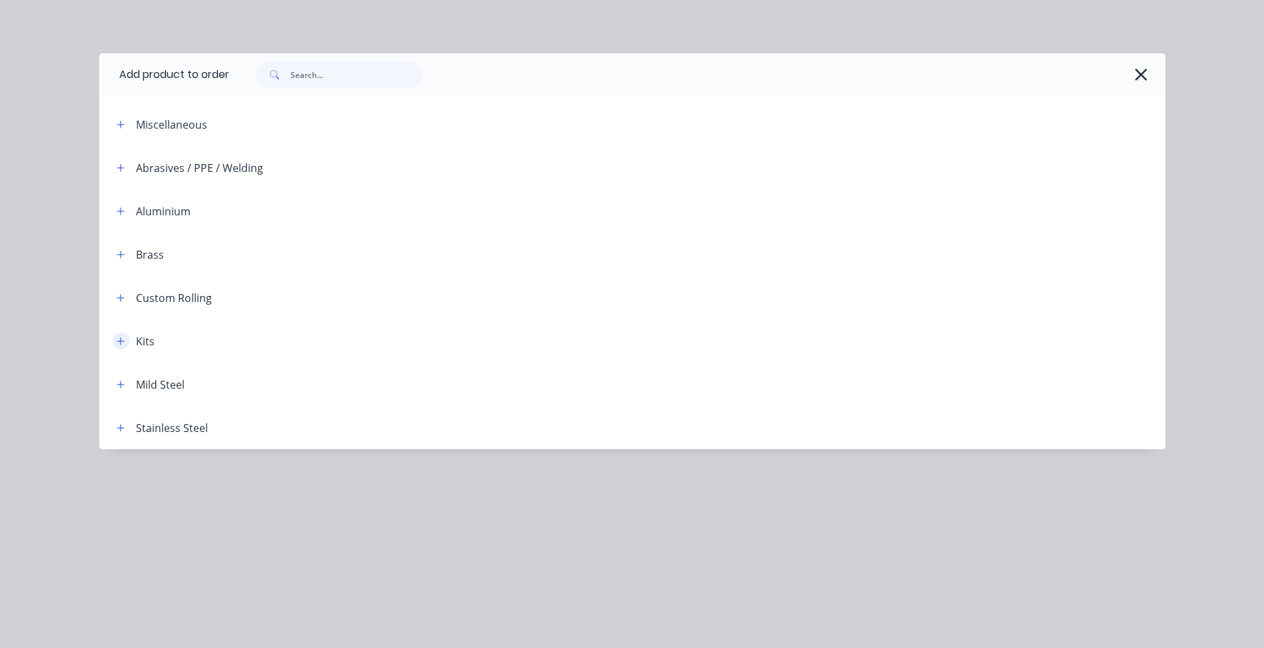
click at [117, 345] on icon "button" at bounding box center [121, 341] width 8 height 9
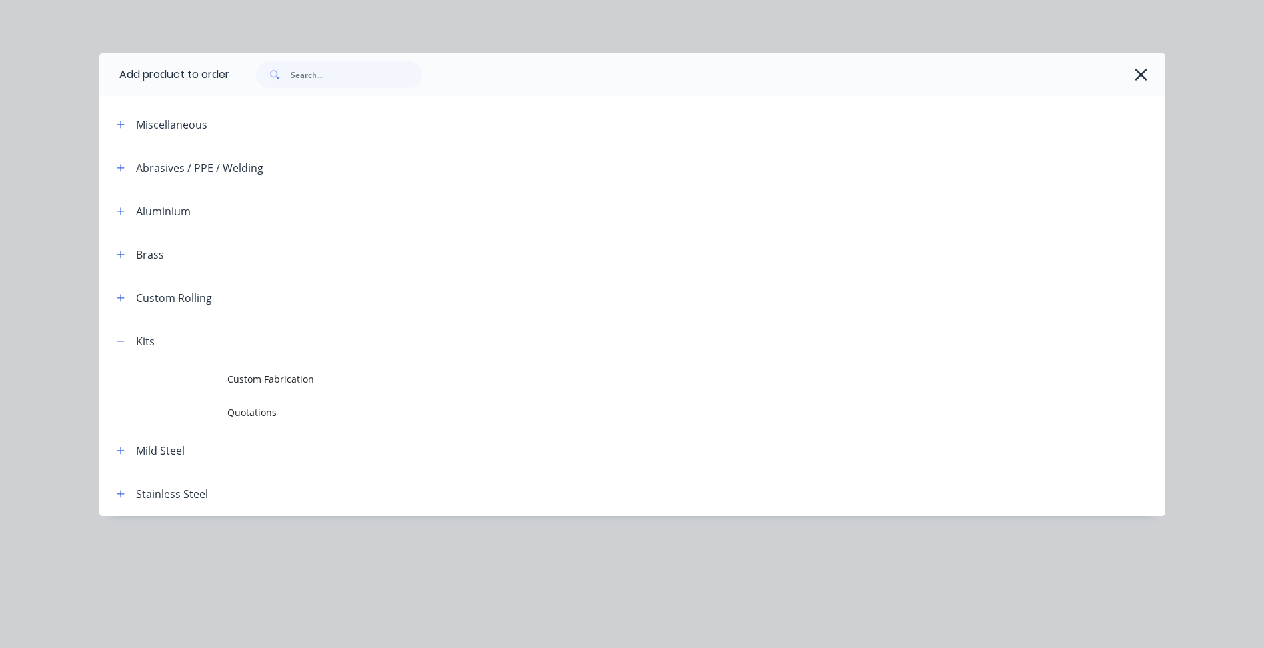
click at [274, 362] on header "Kits" at bounding box center [632, 340] width 1066 height 43
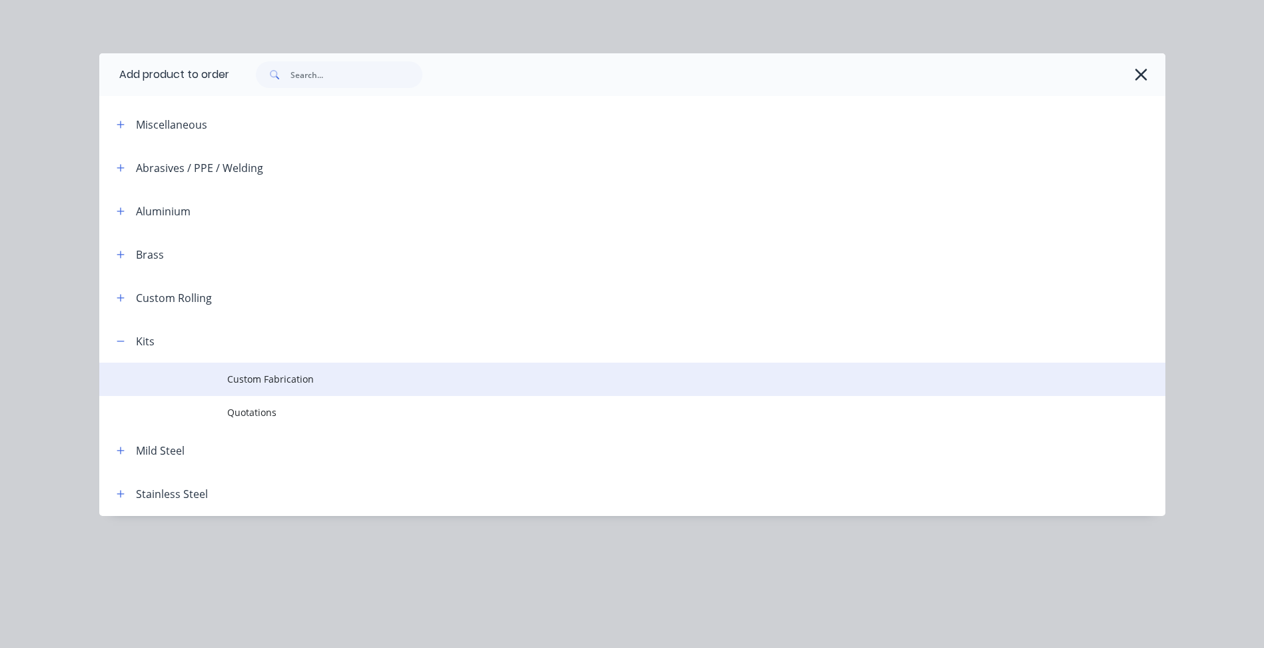
click at [274, 375] on span "Custom Fabrication" at bounding box center [602, 379] width 750 height 14
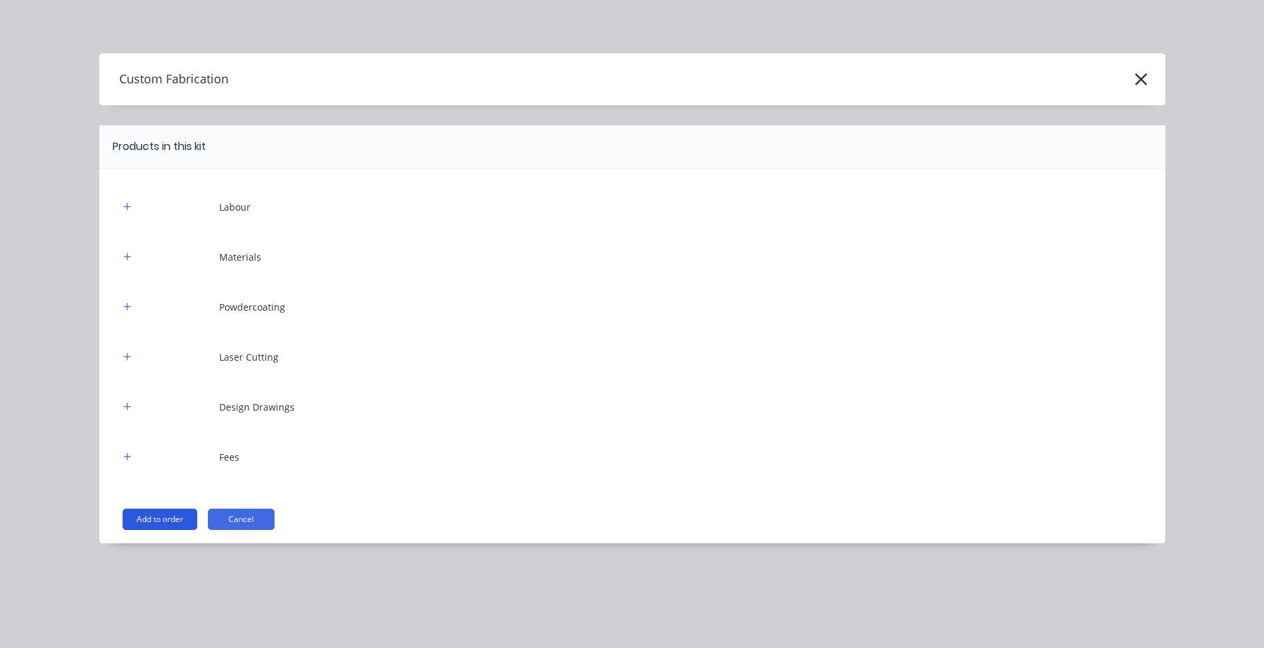
click at [160, 517] on button "Add to order" at bounding box center [160, 519] width 75 height 21
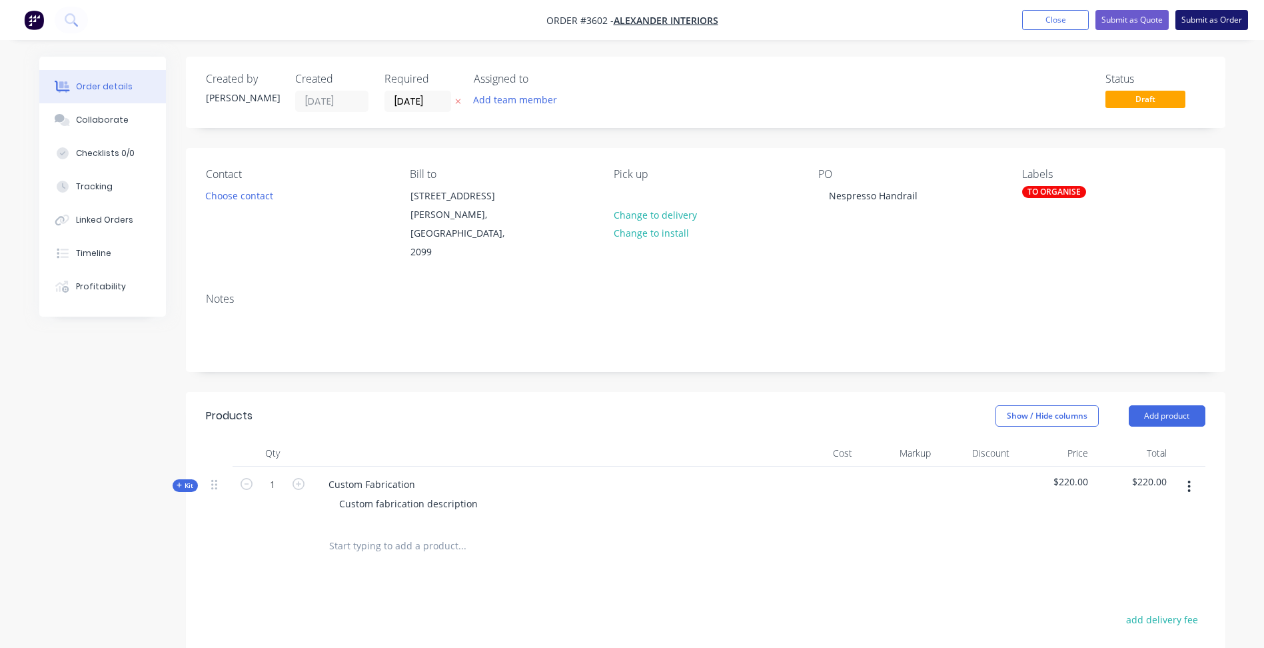
click at [1216, 16] on button "Submit as Order" at bounding box center [1212, 20] width 73 height 20
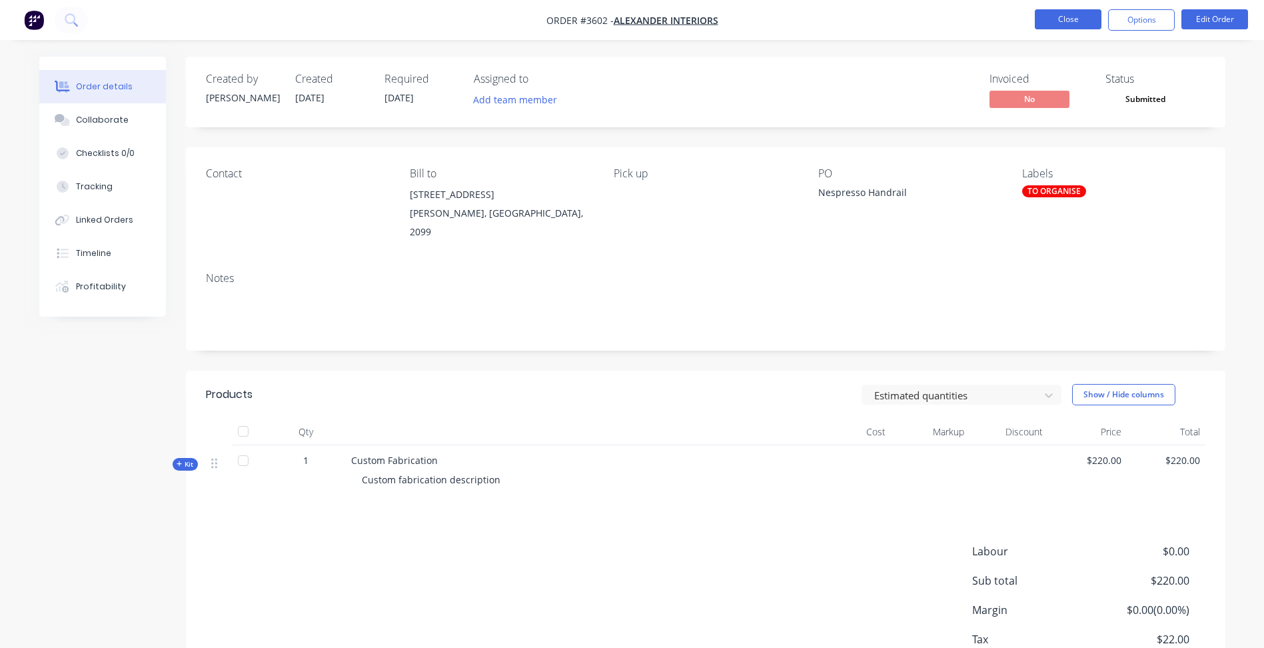
click at [1068, 19] on button "Close" at bounding box center [1068, 19] width 67 height 20
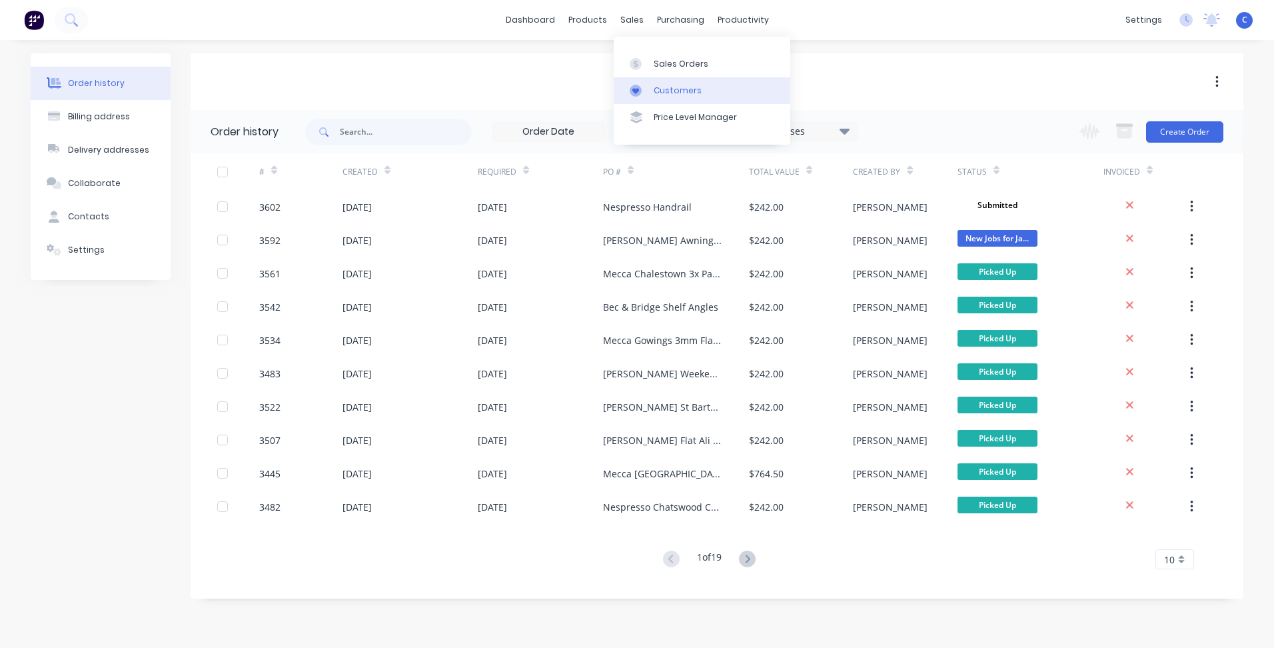
click at [674, 93] on div "Customers" at bounding box center [678, 91] width 48 height 12
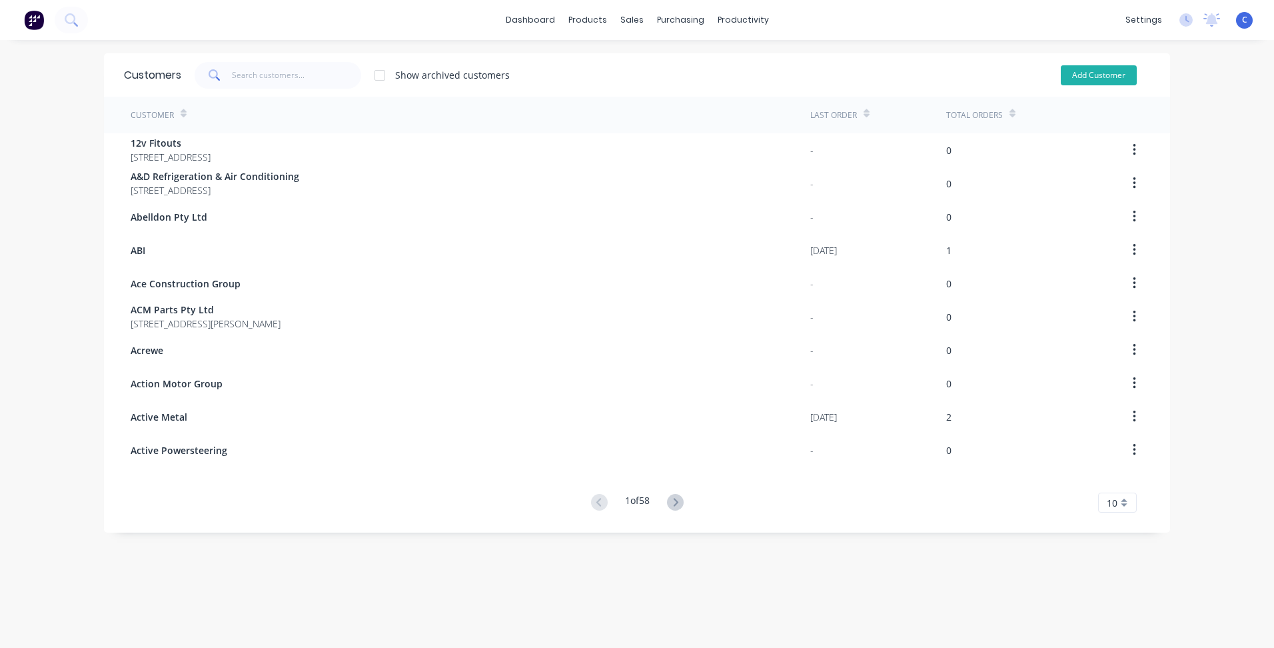
click at [1094, 80] on button "Add Customer" at bounding box center [1099, 75] width 76 height 20
select select "AU"
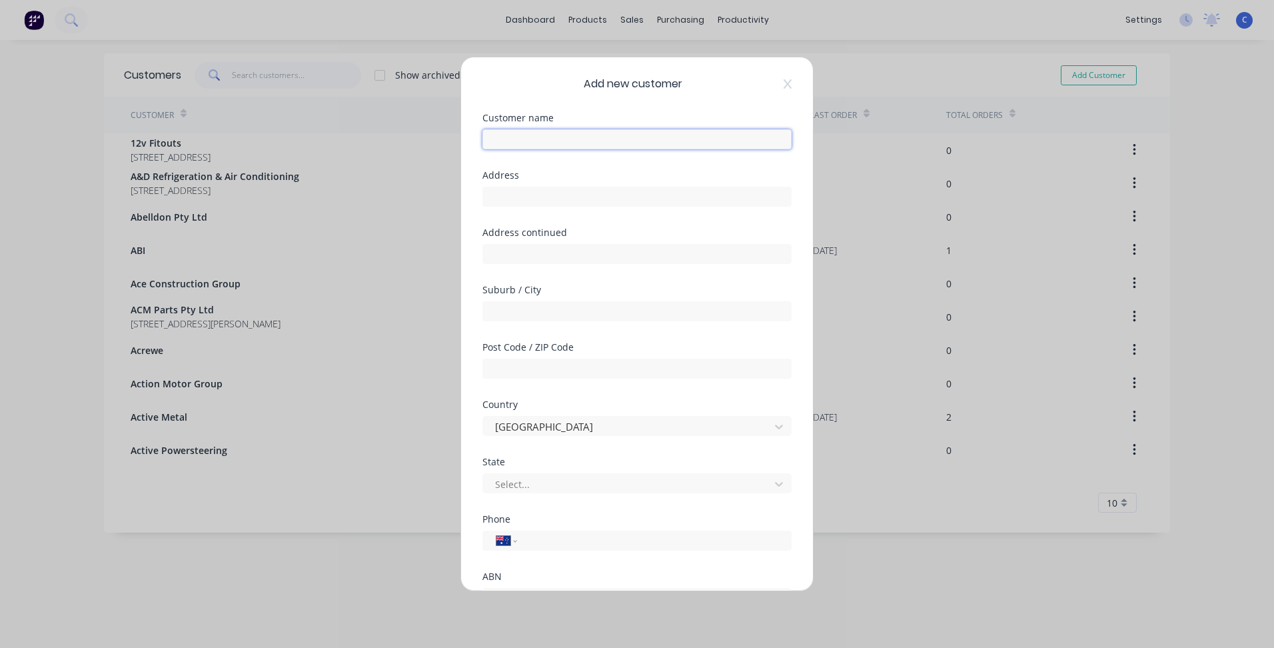
click at [542, 143] on input "text" at bounding box center [637, 139] width 309 height 20
paste input "Wholesale Car Parts"
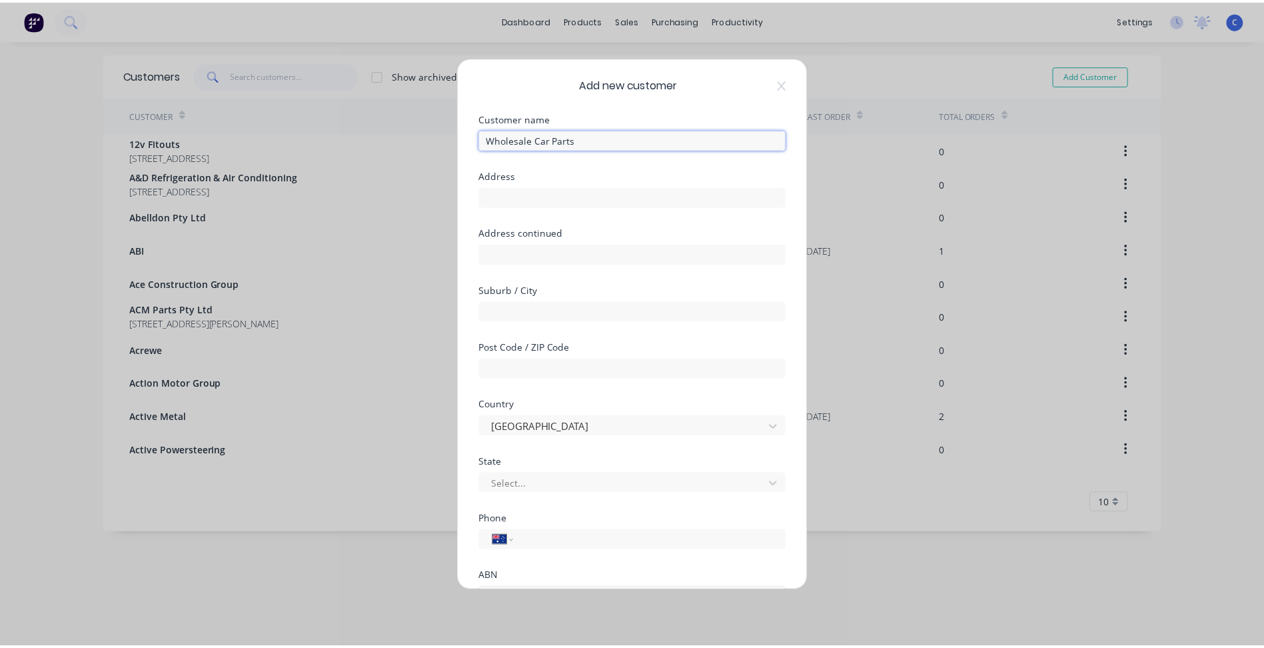
scroll to position [100, 0]
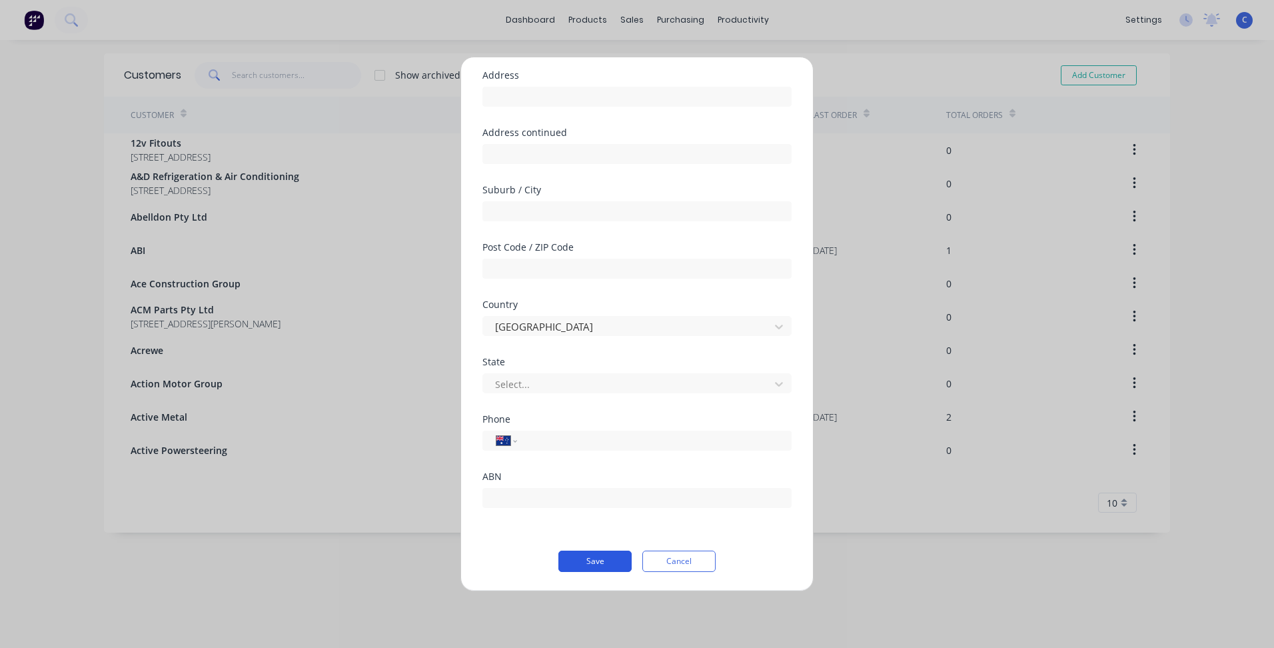
type input "Wholesale Car Parts"
click at [595, 564] on button "Save" at bounding box center [595, 561] width 73 height 21
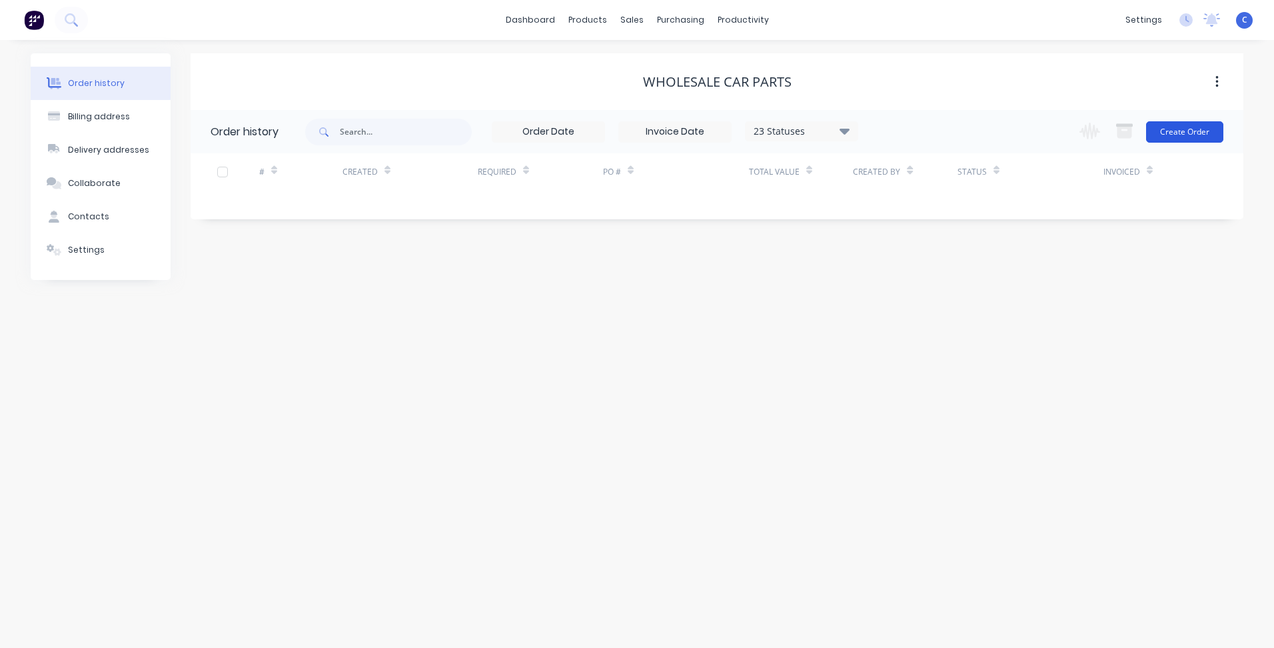
click at [1173, 140] on button "Create Order" at bounding box center [1184, 131] width 77 height 21
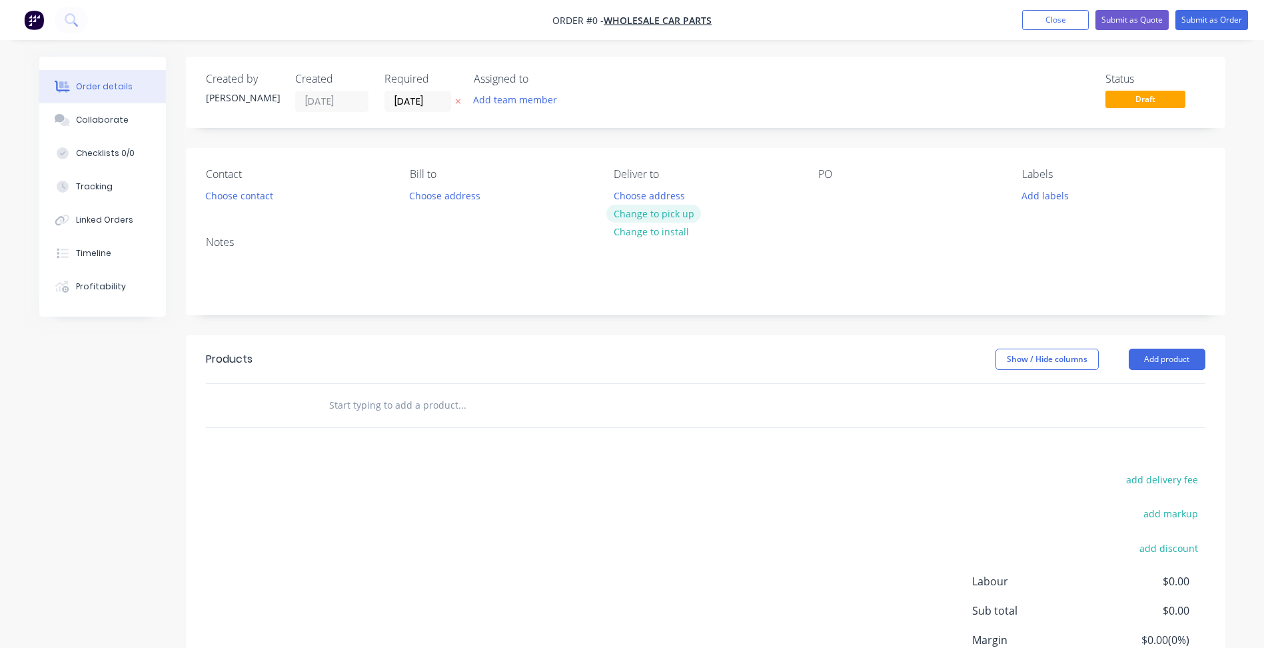
click at [635, 215] on button "Change to pick up" at bounding box center [654, 214] width 95 height 18
click at [830, 195] on div at bounding box center [828, 195] width 21 height 19
click at [853, 195] on div "2x P[icker Trolleys" at bounding box center [868, 195] width 101 height 19
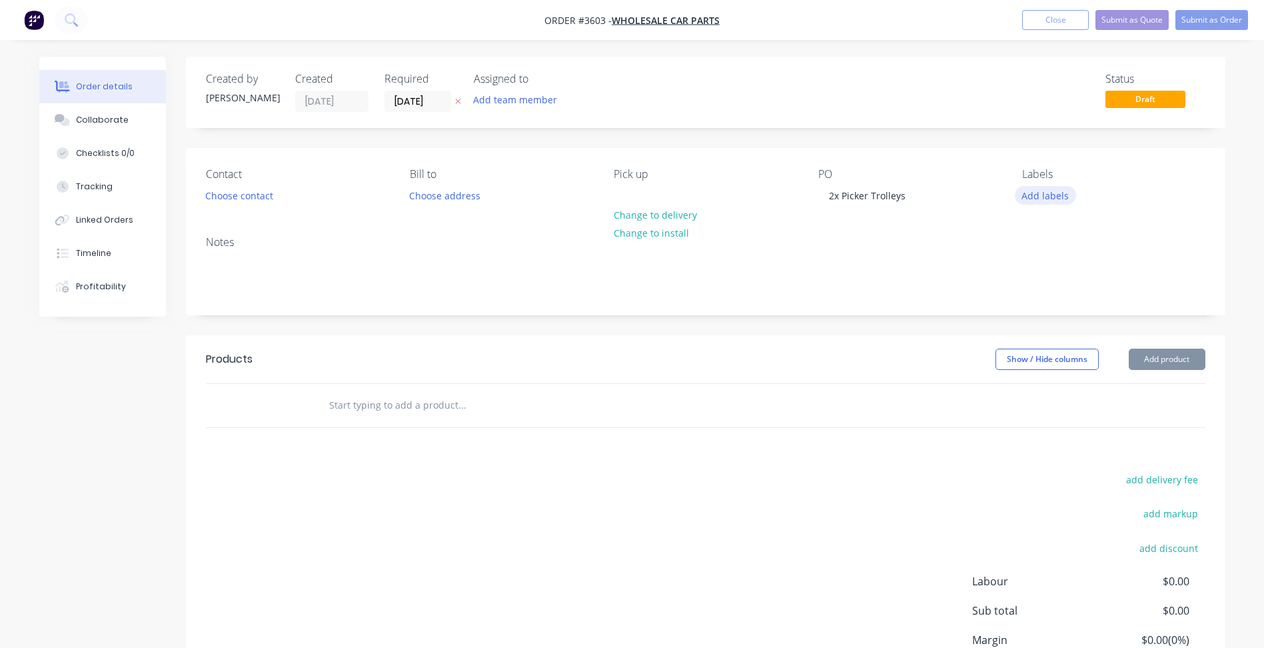
click at [1048, 197] on button "Add labels" at bounding box center [1045, 195] width 61 height 18
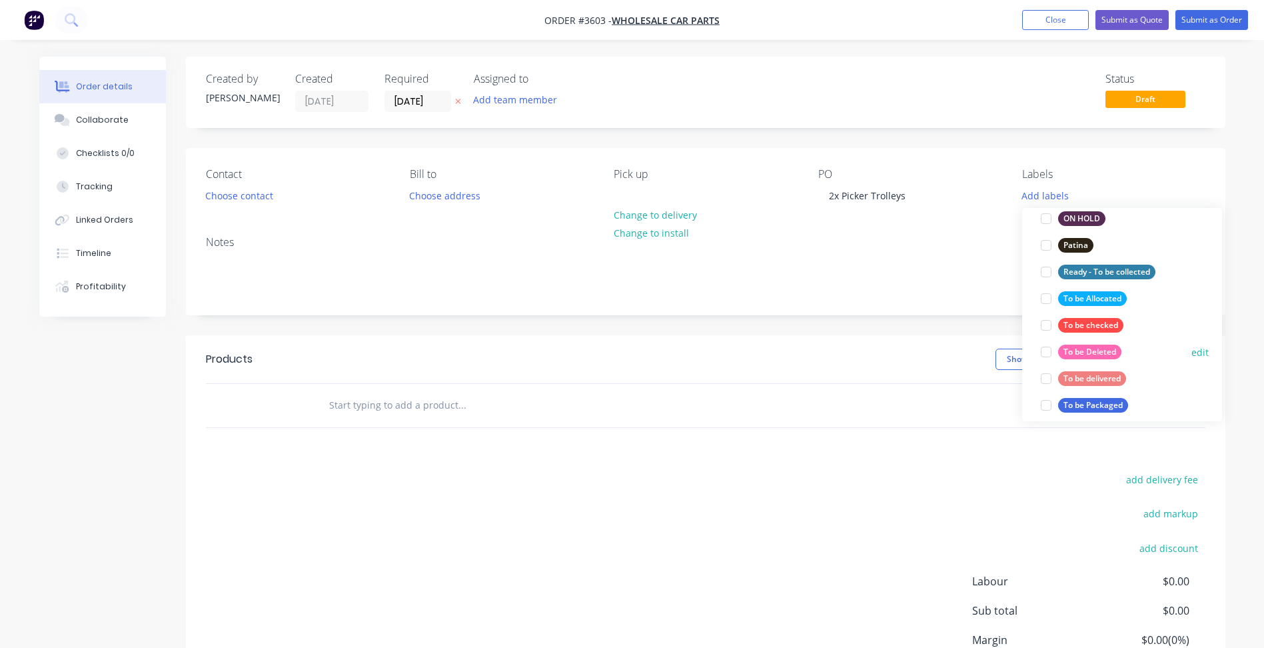
scroll to position [600, 0]
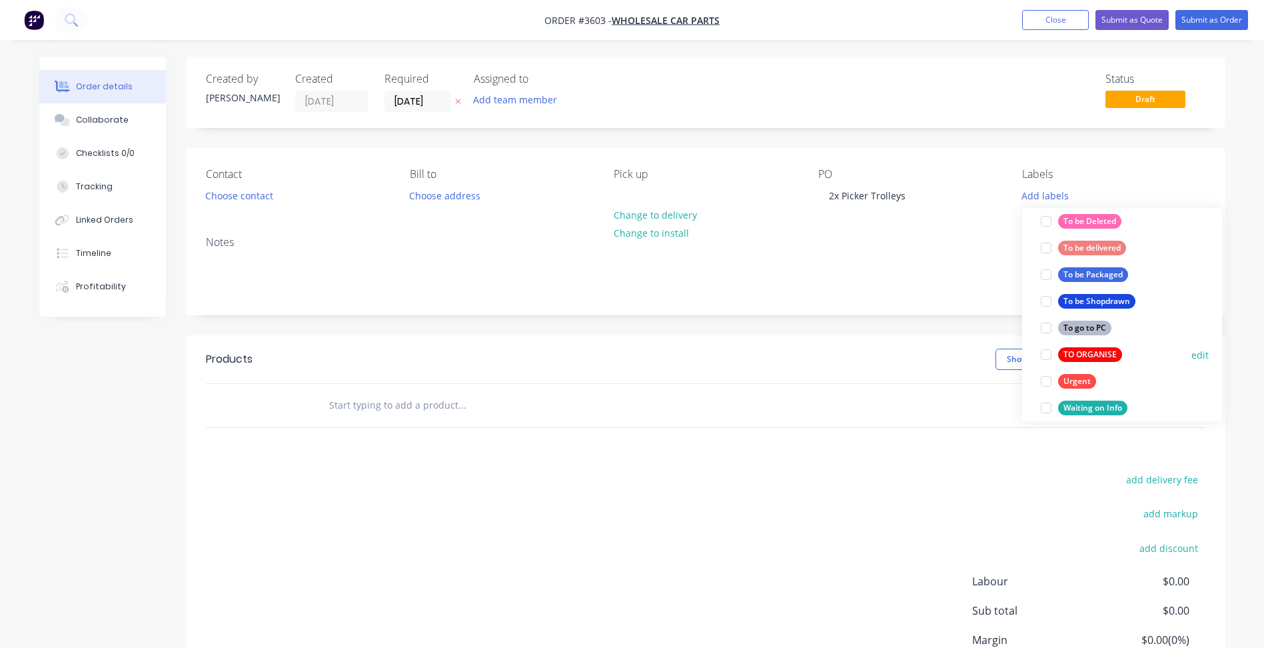
click at [1085, 353] on div "TO ORGANISE" at bounding box center [1090, 354] width 64 height 15
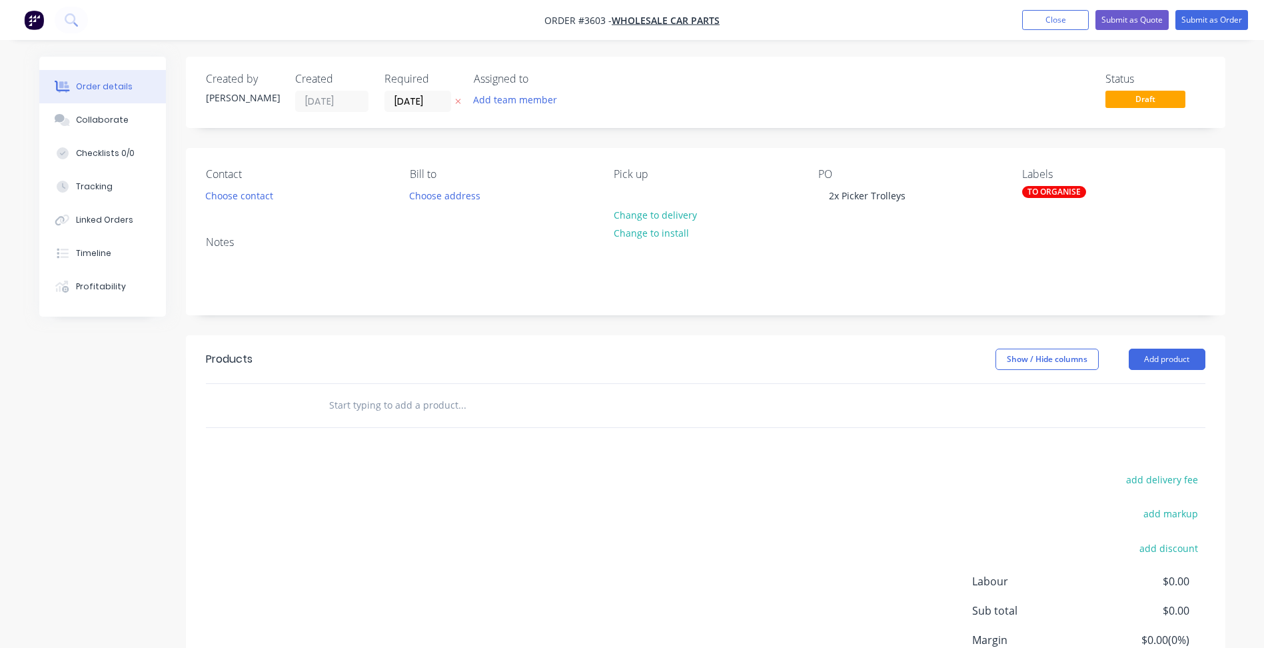
click at [885, 312] on div "Notes" at bounding box center [706, 269] width 1040 height 89
click at [1148, 365] on button "Add product" at bounding box center [1167, 359] width 77 height 21
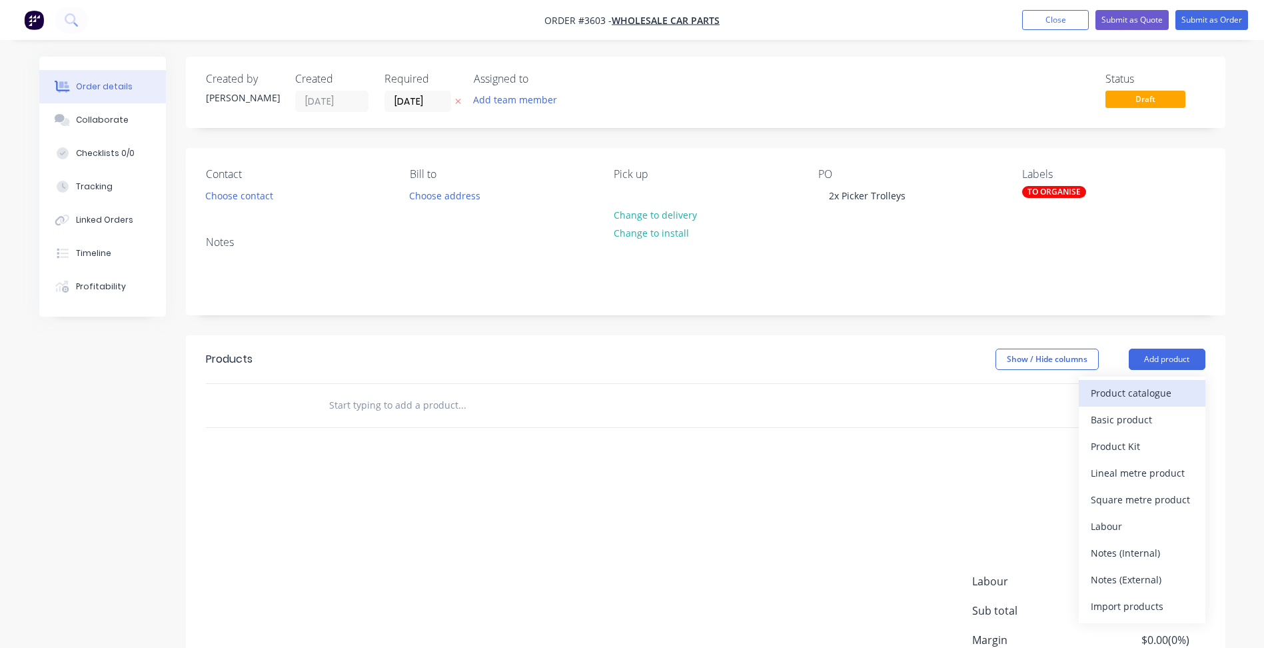
click at [1113, 398] on div "Product catalogue" at bounding box center [1142, 392] width 103 height 19
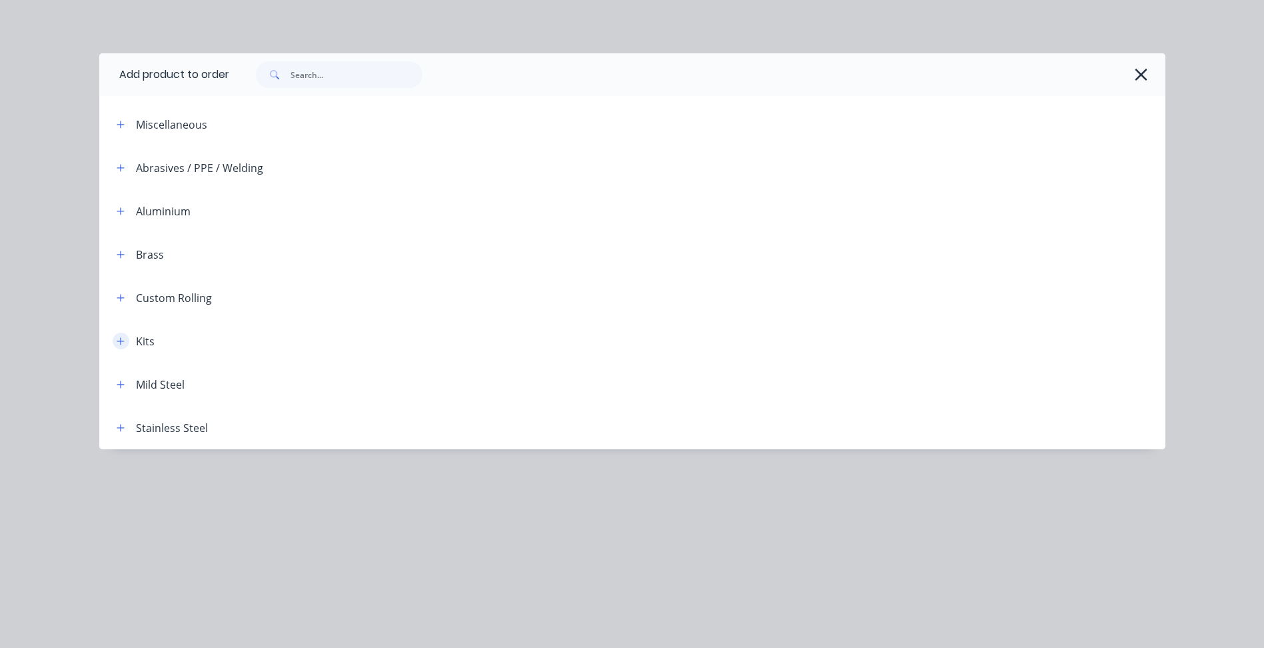
click at [127, 341] on button "button" at bounding box center [121, 341] width 17 height 17
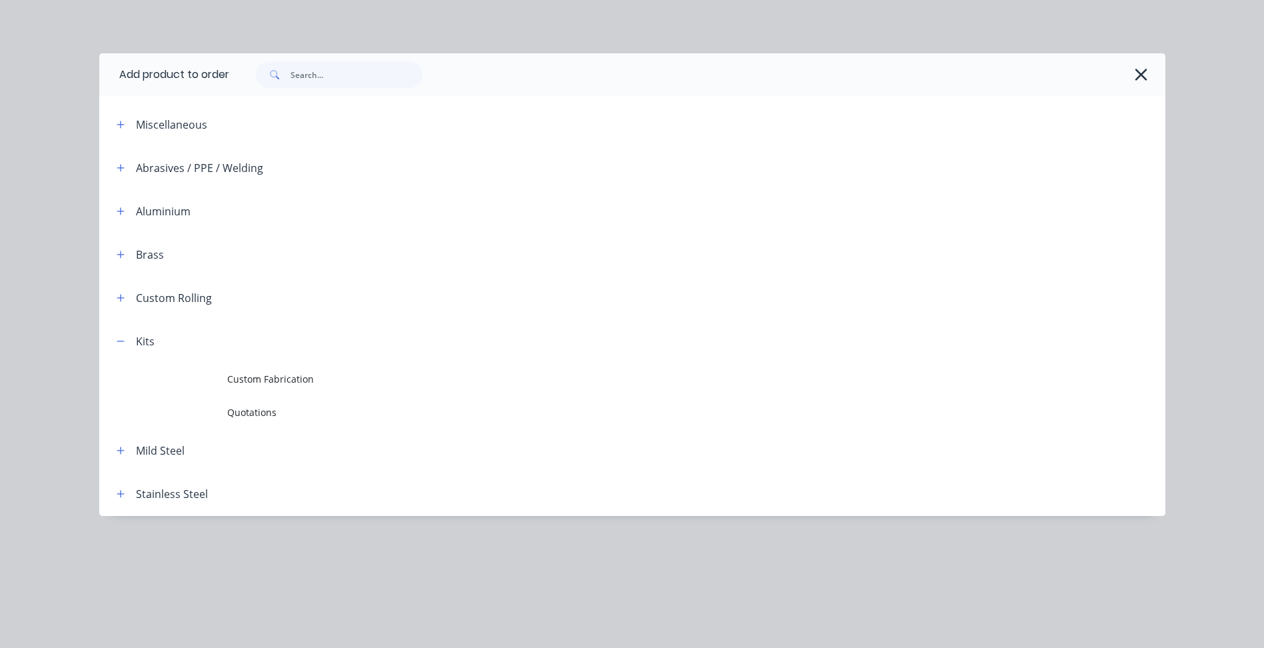
click at [380, 403] on td "Quotations" at bounding box center [696, 412] width 938 height 33
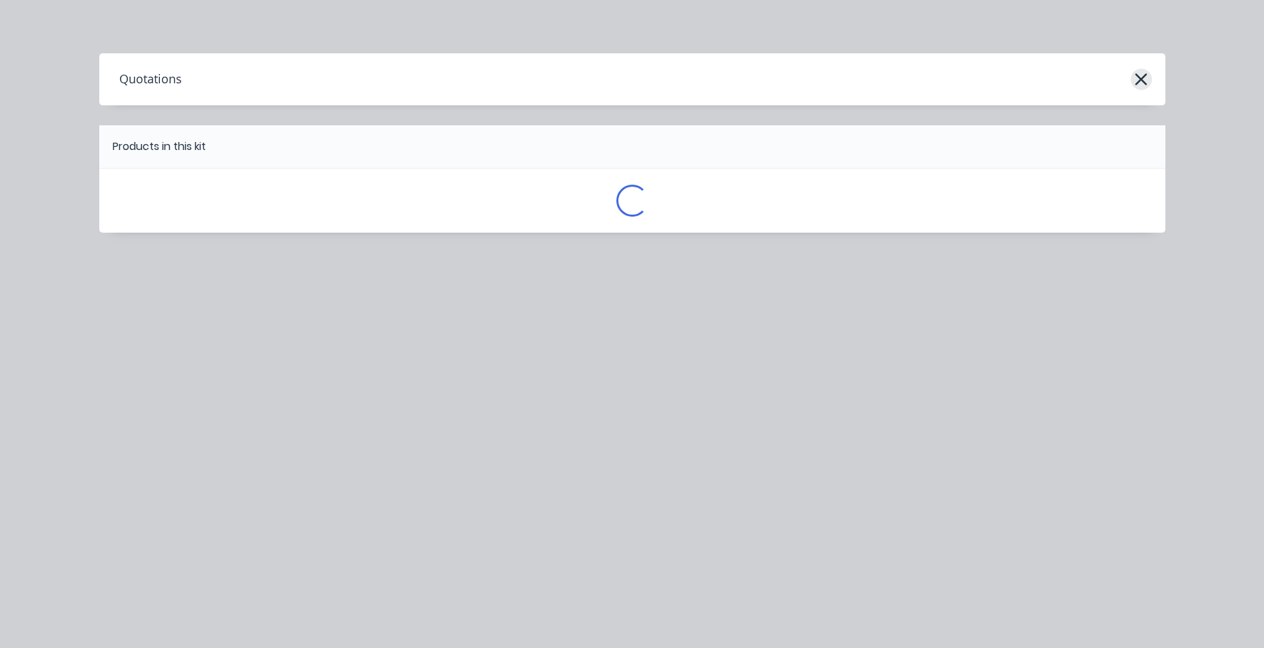
click at [1136, 81] on icon "button" at bounding box center [1141, 79] width 14 height 19
click at [1138, 77] on icon "button" at bounding box center [1141, 79] width 14 height 19
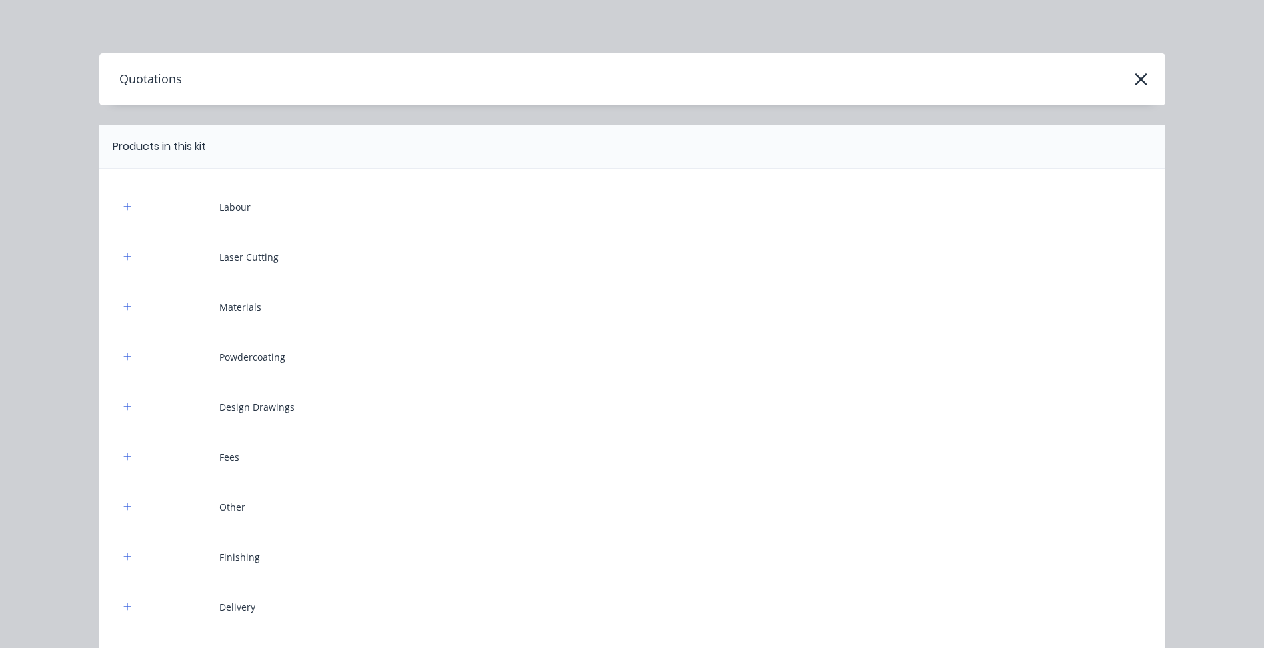
click at [1125, 83] on div "Quotations" at bounding box center [632, 79] width 1066 height 25
click at [1134, 78] on icon "button" at bounding box center [1141, 79] width 14 height 19
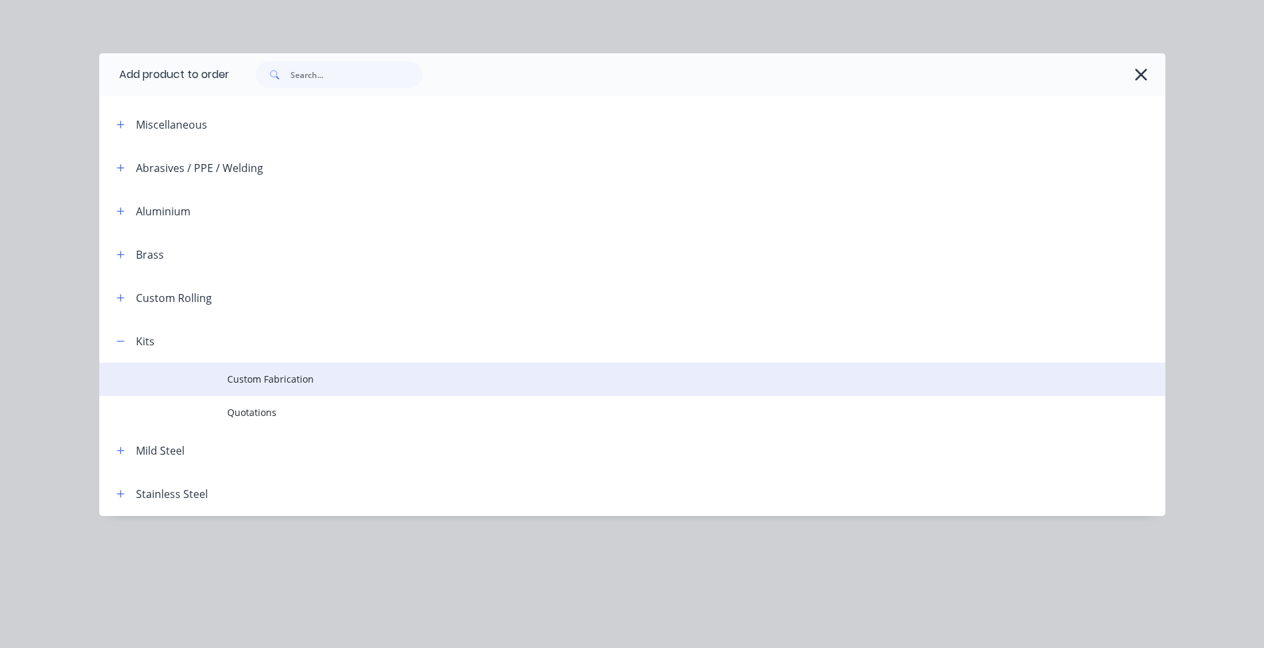
click at [232, 369] on td "Custom Fabrication" at bounding box center [696, 379] width 938 height 33
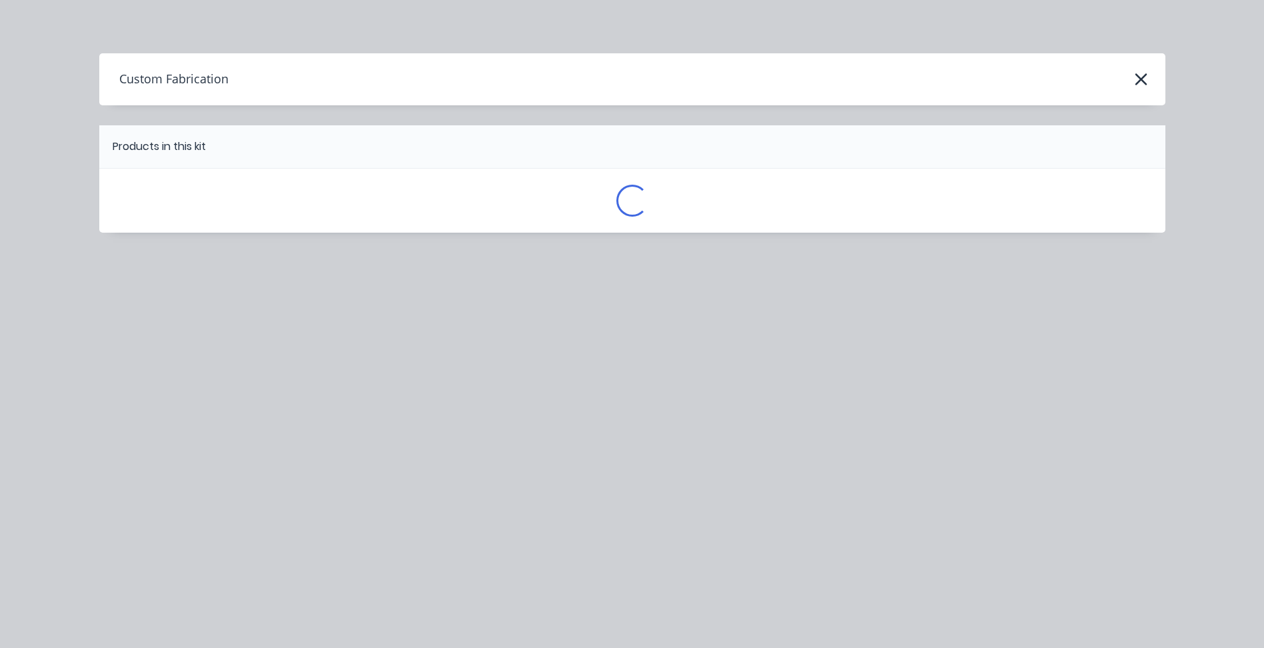
click at [179, 588] on div "Custom Fabrication Products in this kit Loading..." at bounding box center [632, 324] width 1264 height 648
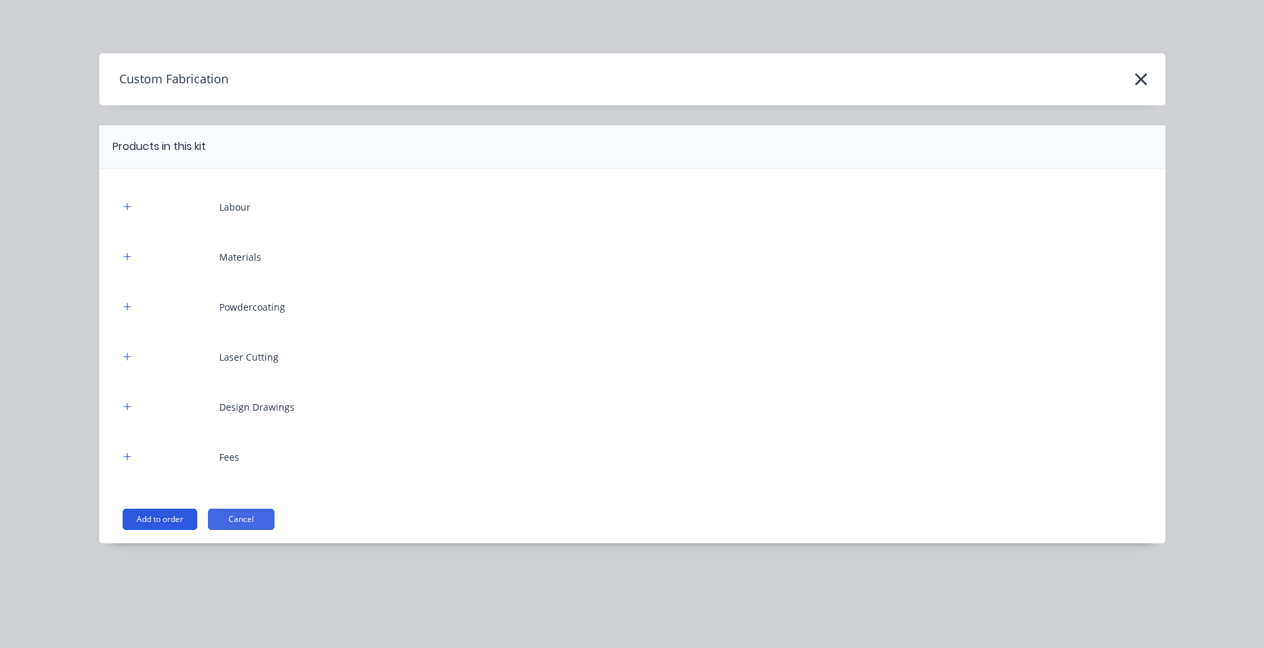
click at [151, 513] on button "Add to order" at bounding box center [160, 519] width 75 height 21
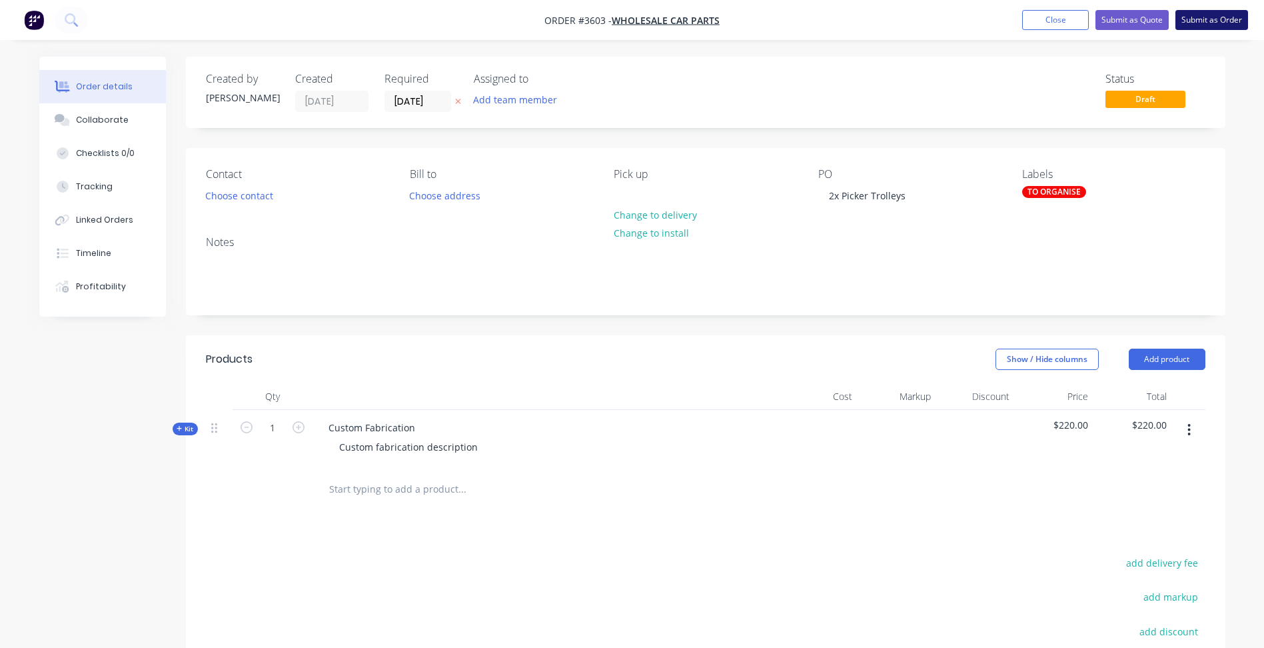
click at [1201, 19] on button "Submit as Order" at bounding box center [1212, 20] width 73 height 20
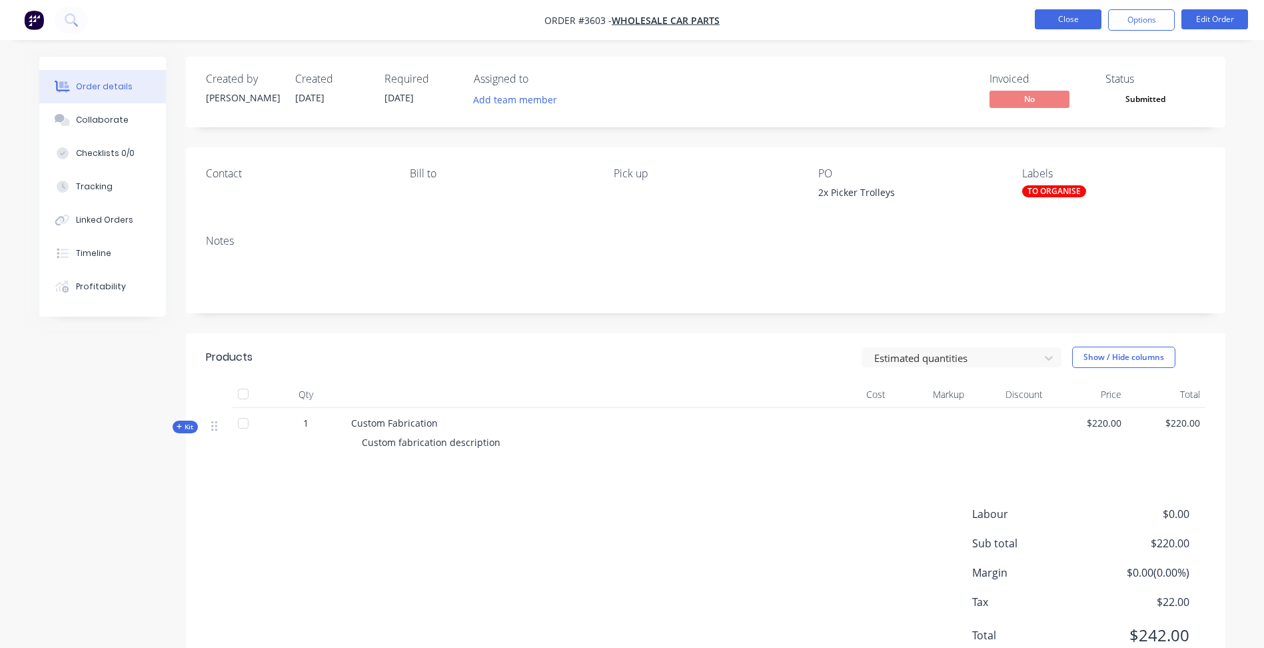
click at [1088, 17] on button "Close" at bounding box center [1068, 19] width 67 height 20
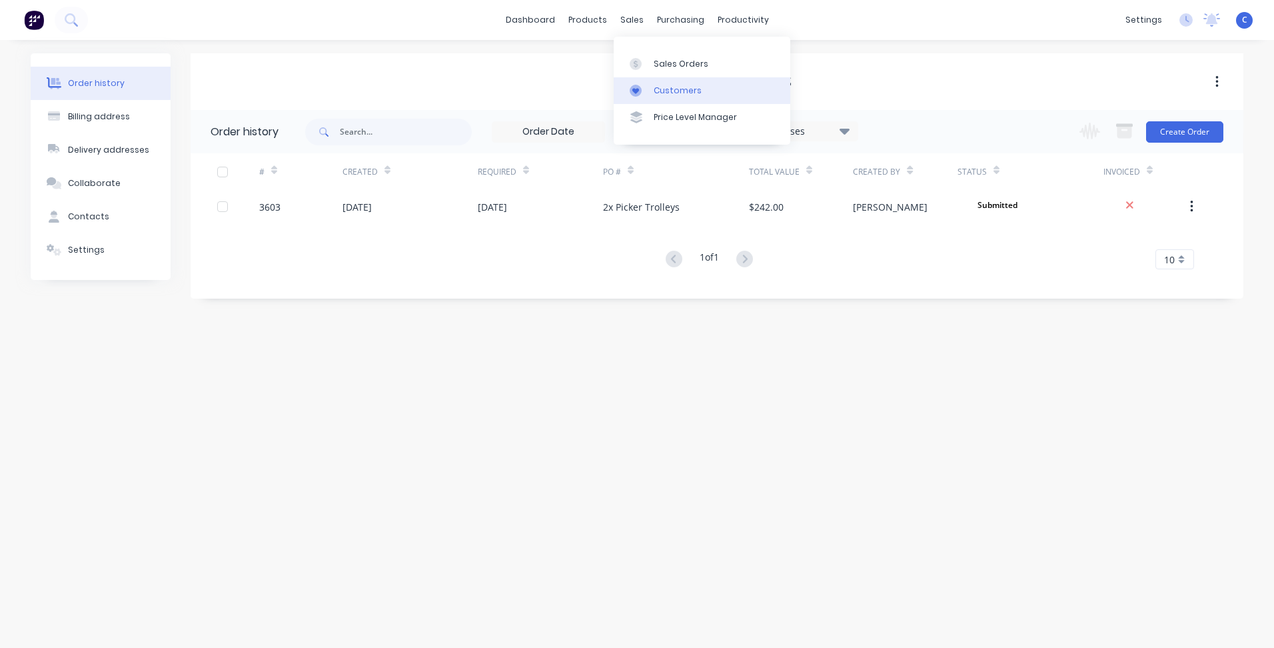
click at [678, 85] on div "Customers" at bounding box center [678, 91] width 48 height 12
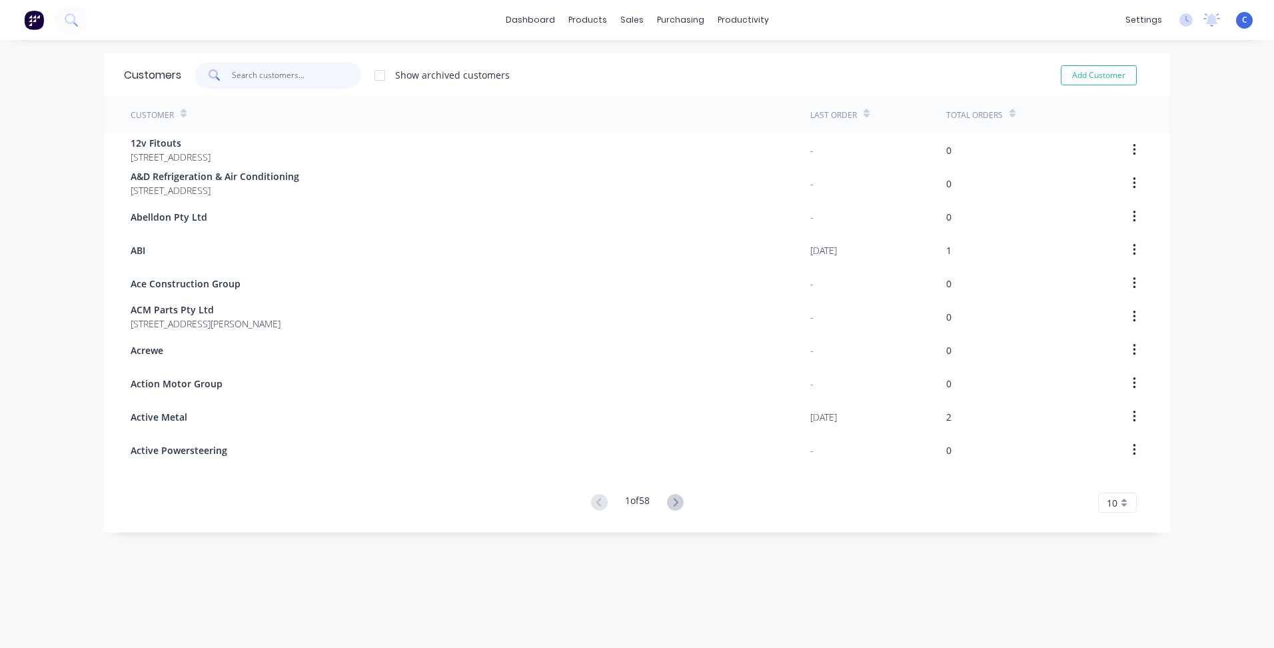
click at [276, 70] on input "text" at bounding box center [297, 75] width 130 height 27
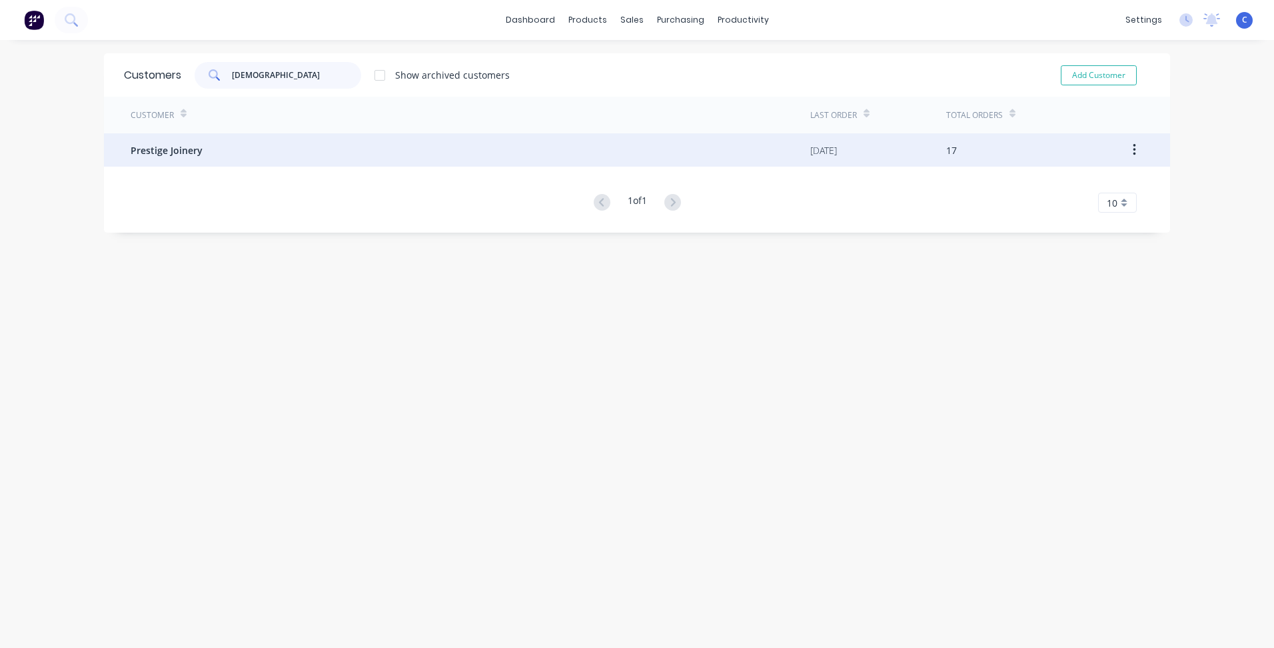
type input "[DEMOGRAPHIC_DATA]"
click at [211, 146] on div "Prestige Joinery" at bounding box center [471, 149] width 680 height 33
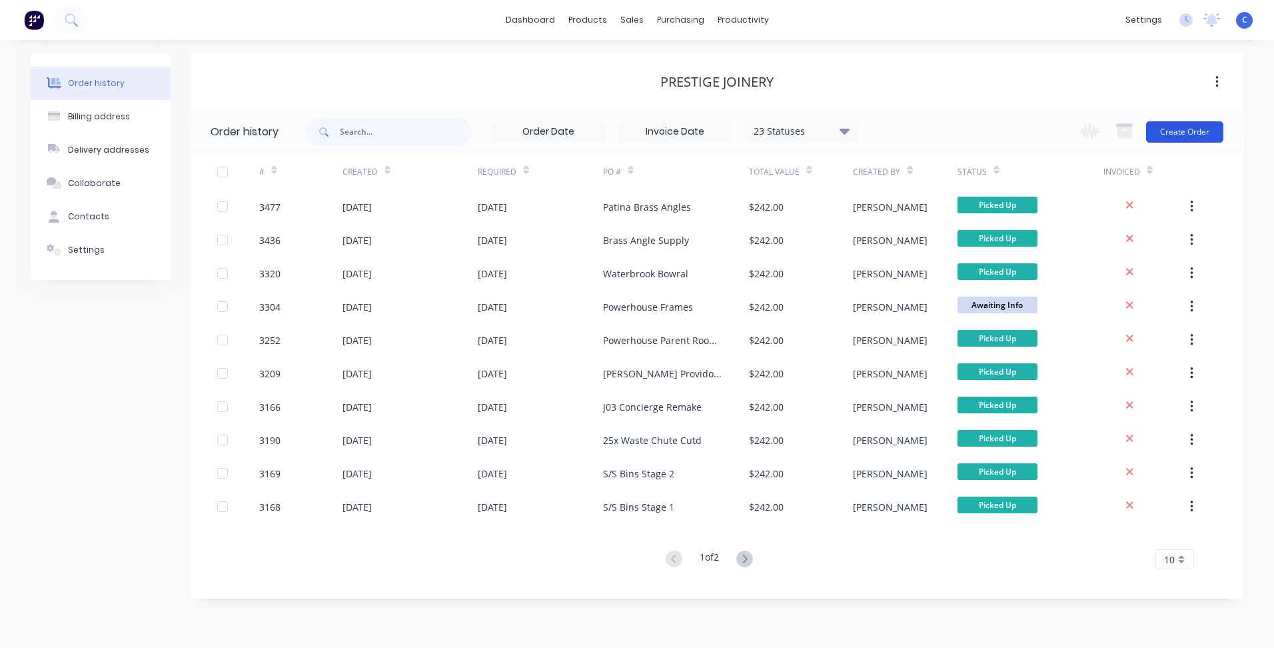
click at [1190, 129] on button "Create Order" at bounding box center [1184, 131] width 77 height 21
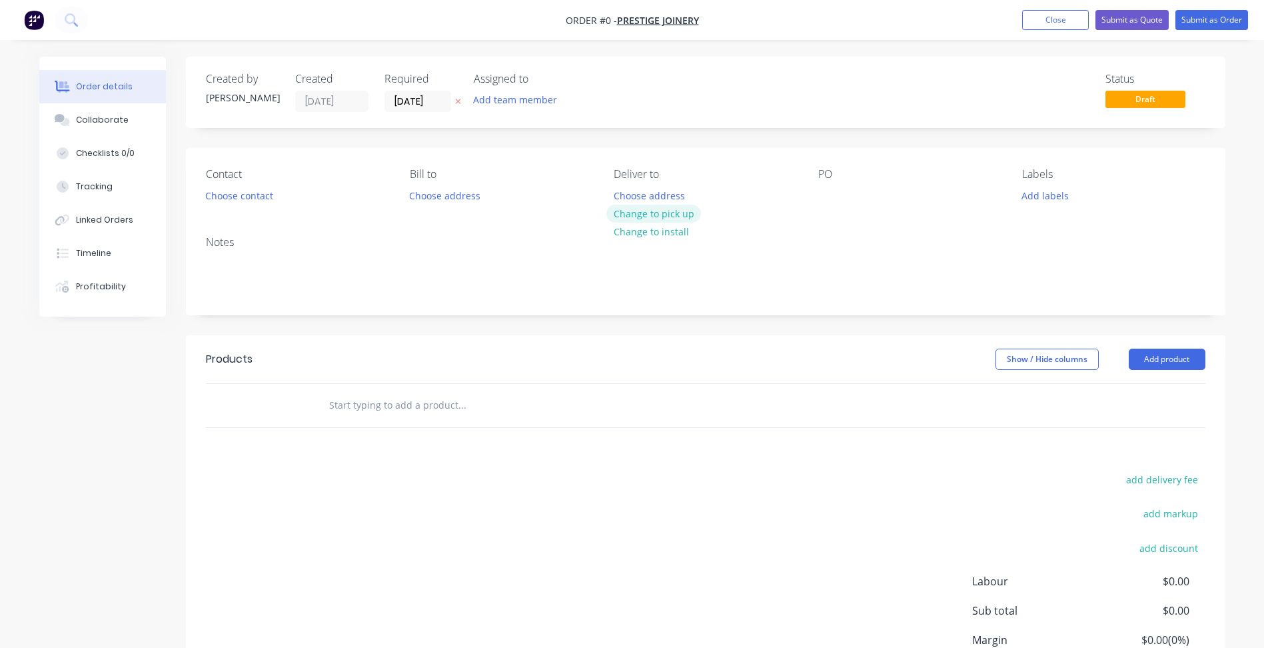
click at [672, 216] on button "Change to pick up" at bounding box center [654, 214] width 95 height 18
click at [836, 197] on div at bounding box center [828, 195] width 21 height 19
paste div
click at [1044, 190] on button "Add labels" at bounding box center [1045, 195] width 61 height 18
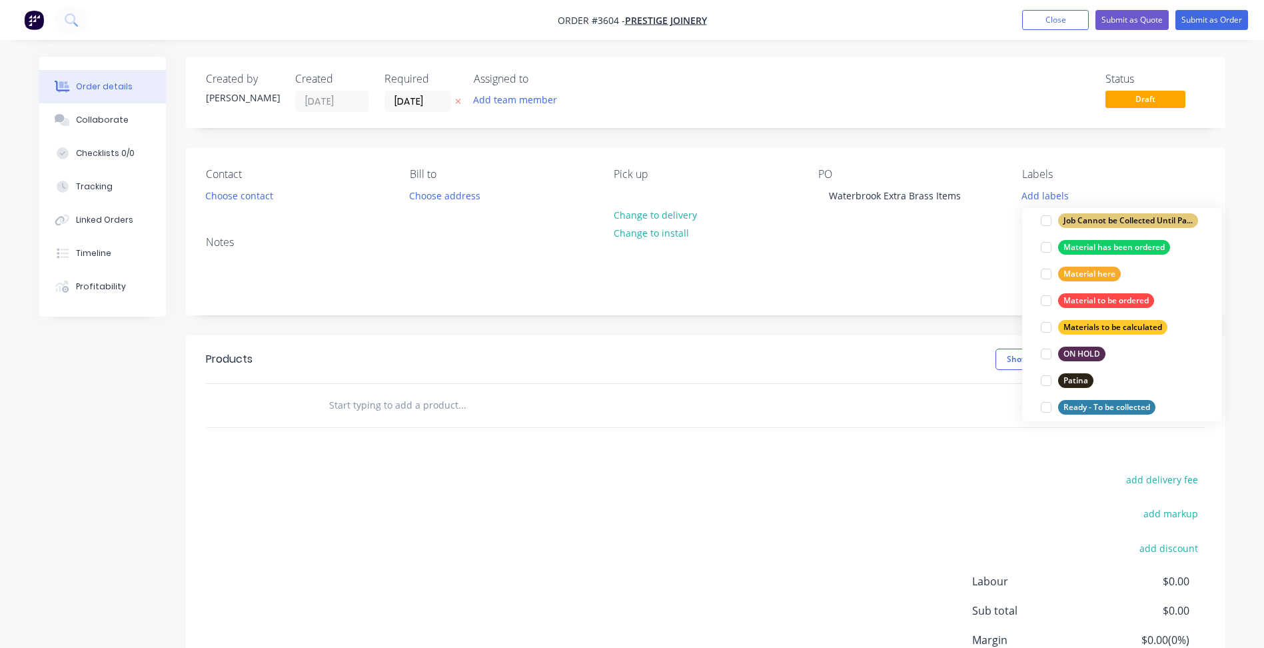
scroll to position [600, 0]
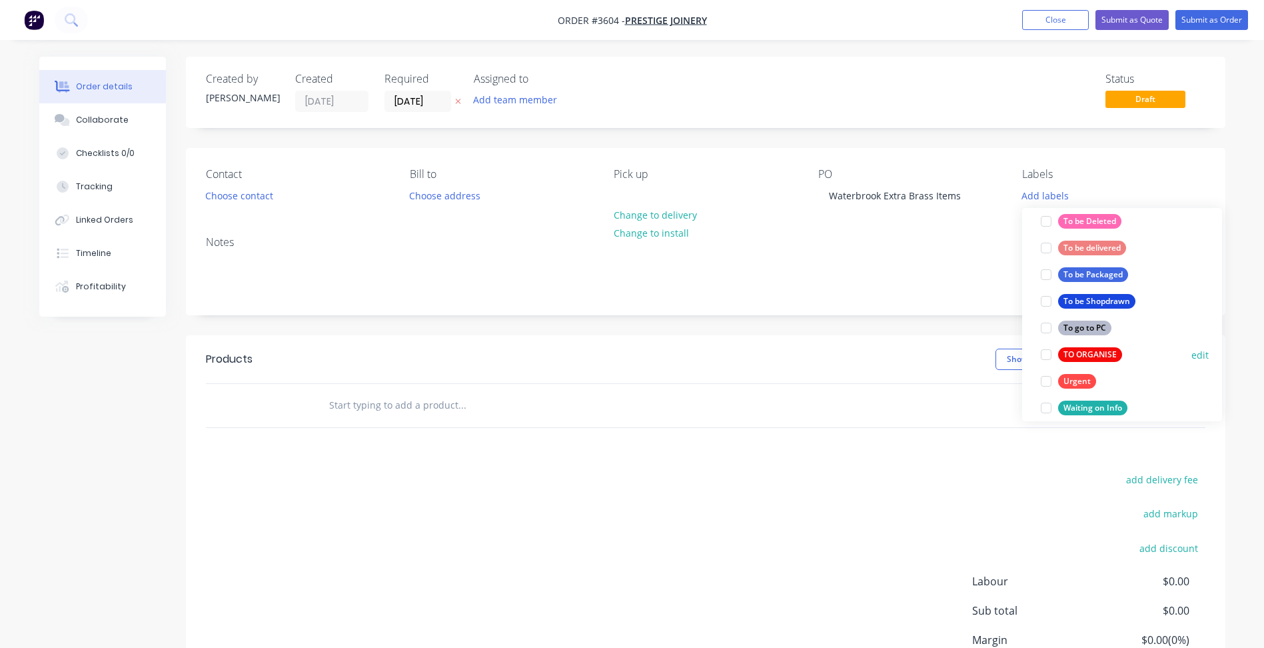
click at [1082, 350] on div "TO ORGANISE" at bounding box center [1090, 354] width 64 height 15
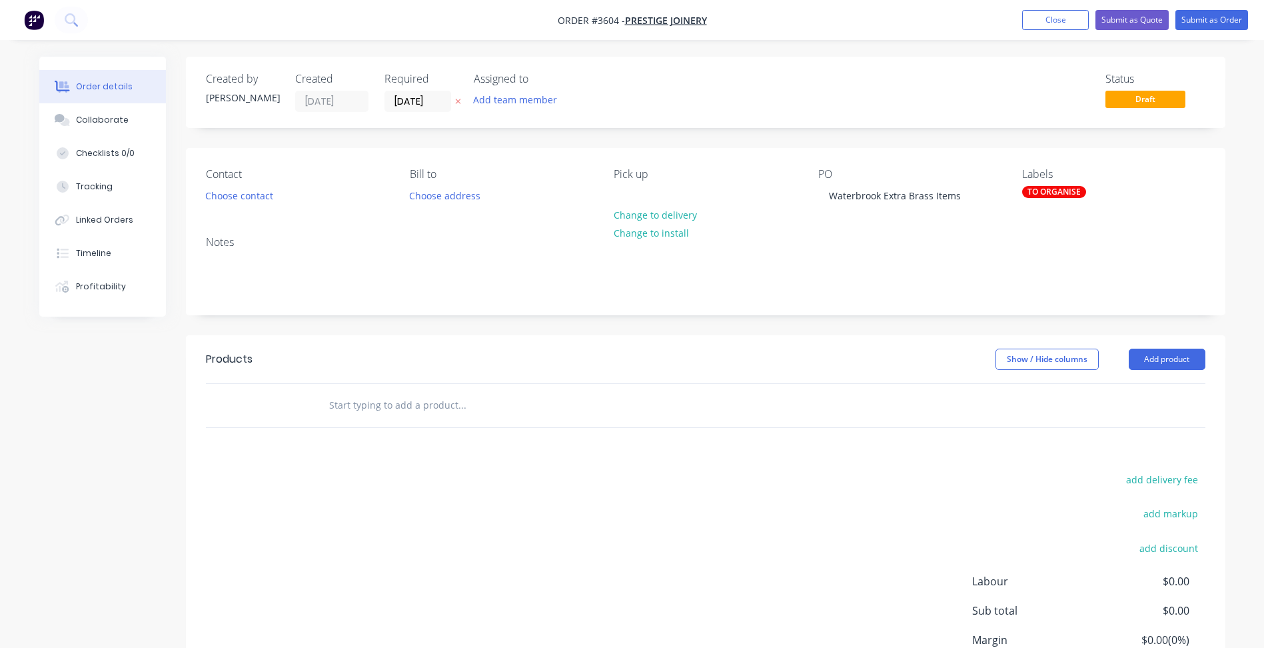
click at [888, 302] on div "Notes" at bounding box center [706, 269] width 1040 height 89
click at [1056, 193] on div "TO ORGANISE" at bounding box center [1054, 192] width 64 height 12
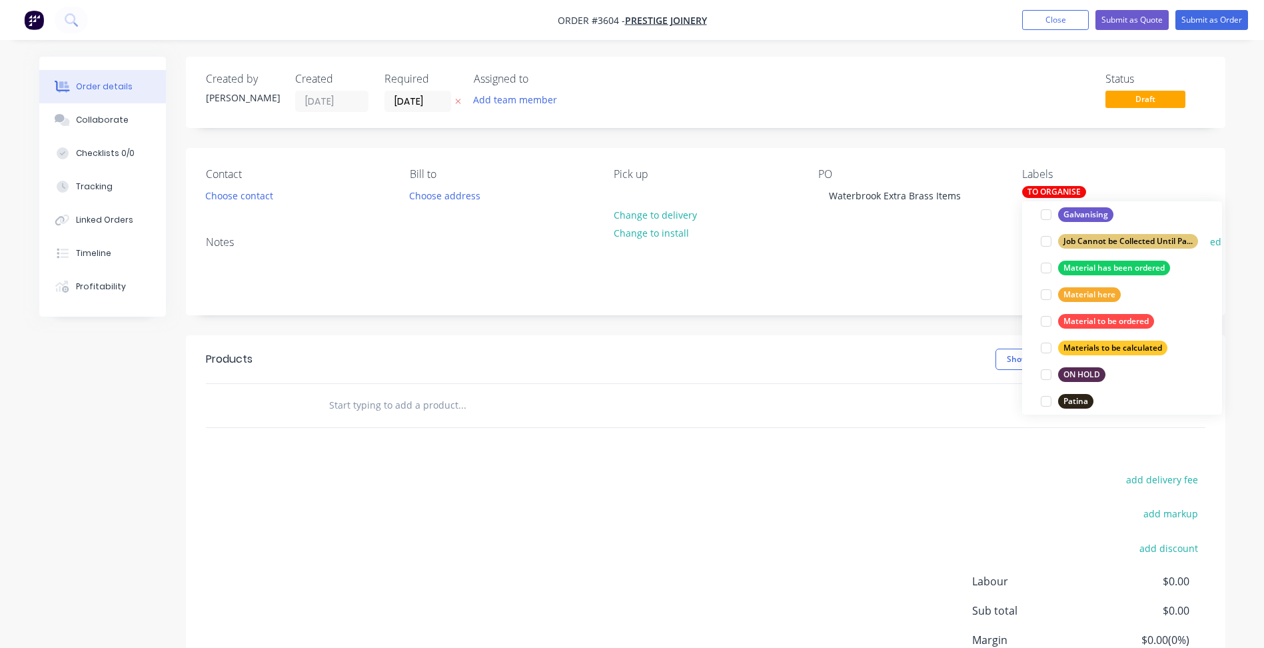
click at [1127, 241] on div "Job Cannot be Collected Until Payment is Received" at bounding box center [1128, 241] width 140 height 15
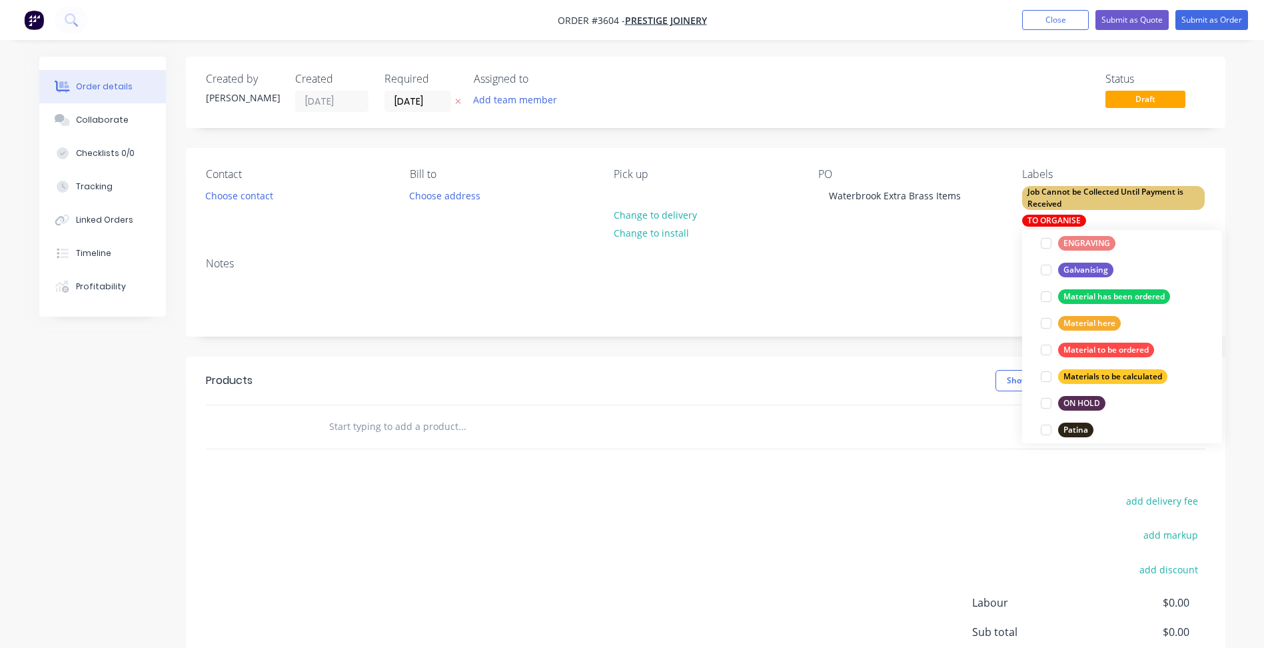
scroll to position [67, 0]
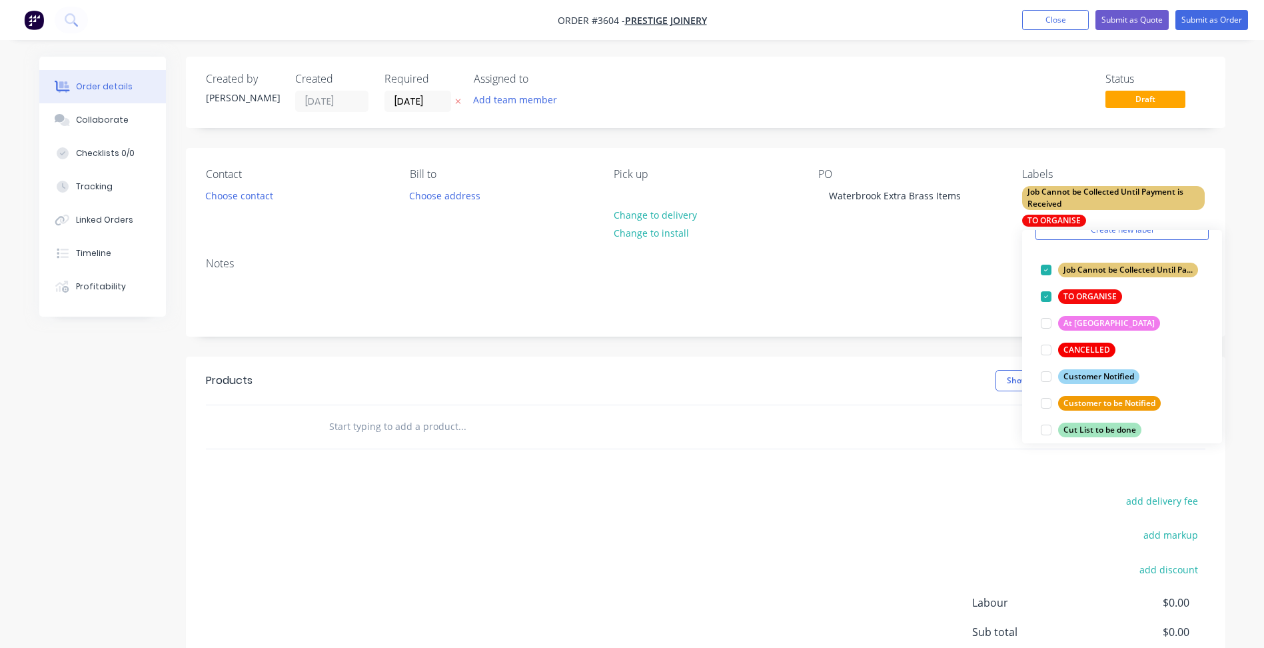
click at [927, 270] on div "Notes" at bounding box center [706, 263] width 1000 height 13
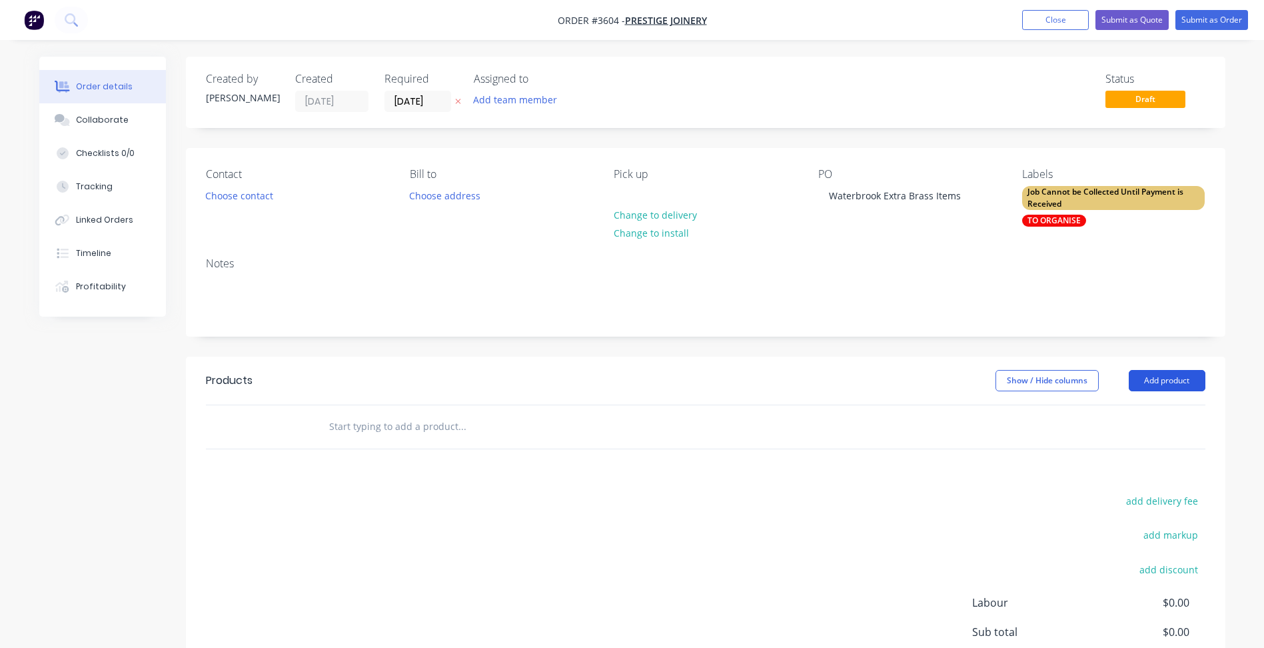
click at [1173, 377] on button "Add product" at bounding box center [1167, 380] width 77 height 21
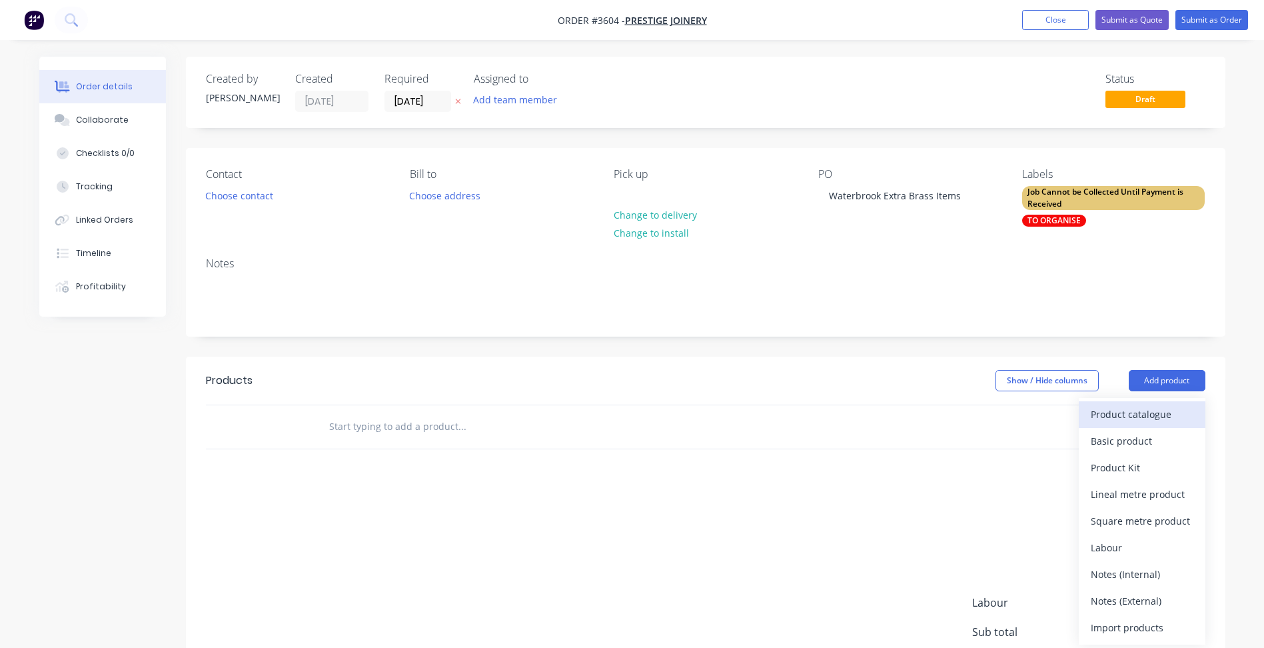
click at [1146, 414] on div "Product catalogue" at bounding box center [1142, 414] width 103 height 19
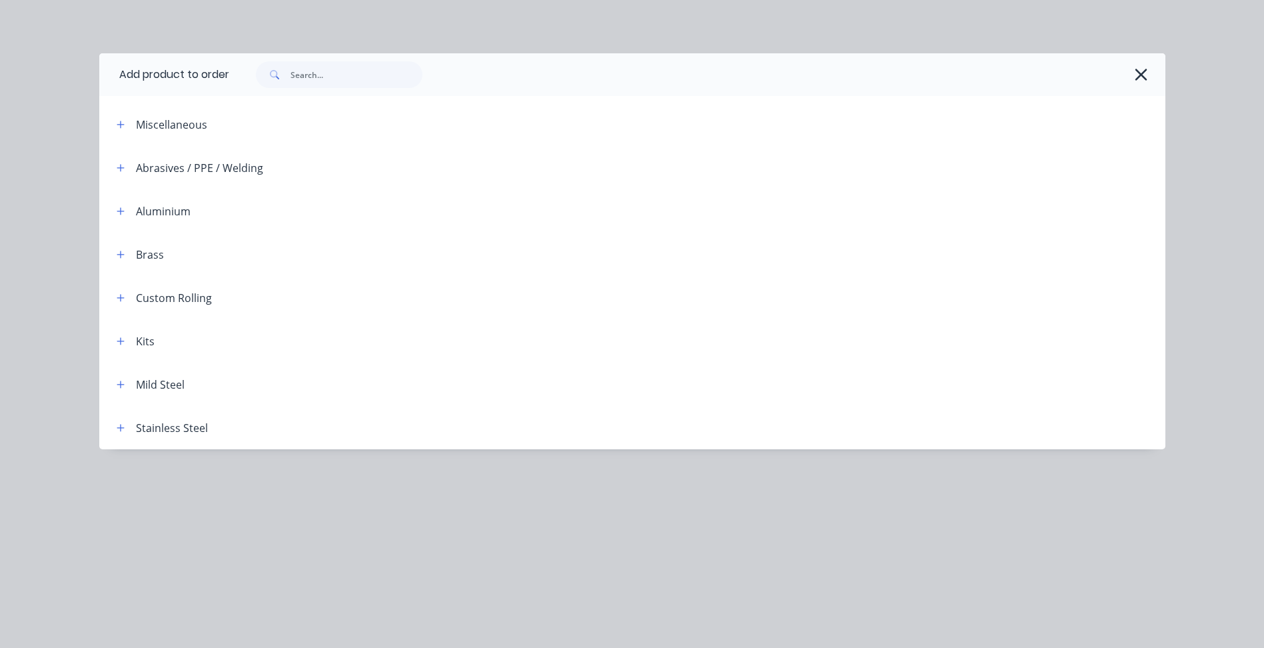
drag, startPoint x: 123, startPoint y: 344, endPoint x: 133, endPoint y: 349, distance: 10.4
click at [127, 345] on button "button" at bounding box center [121, 341] width 17 height 17
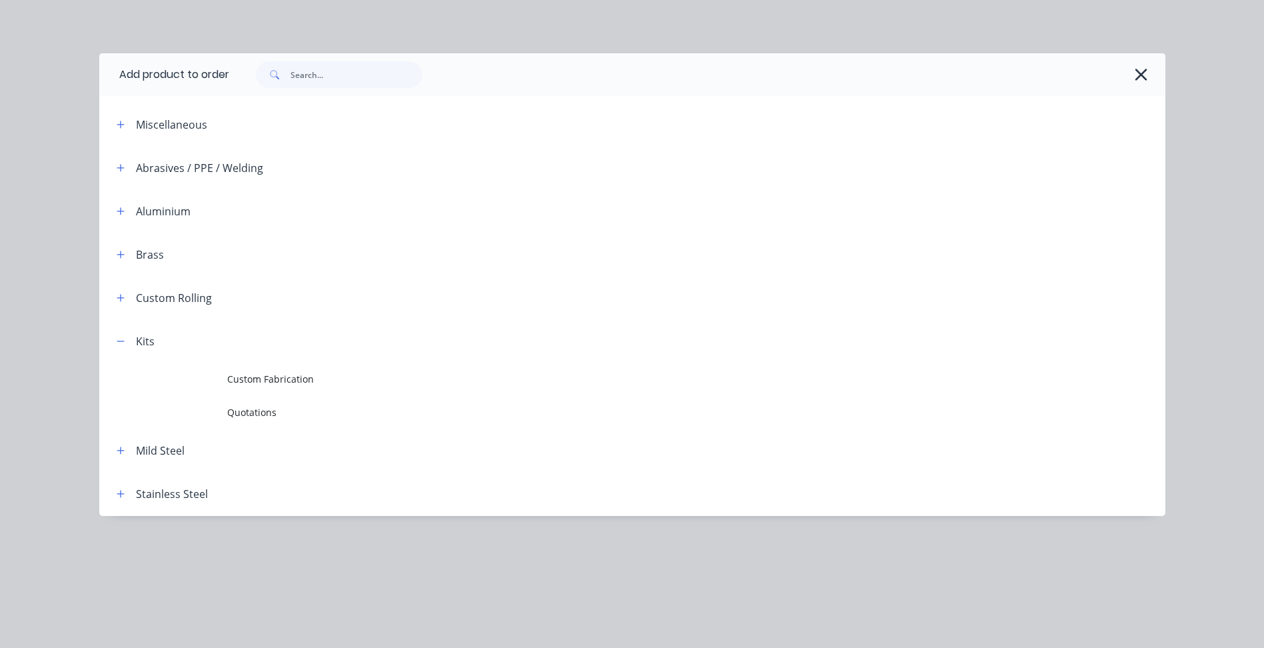
click at [270, 377] on span "Custom Fabrication" at bounding box center [602, 379] width 750 height 14
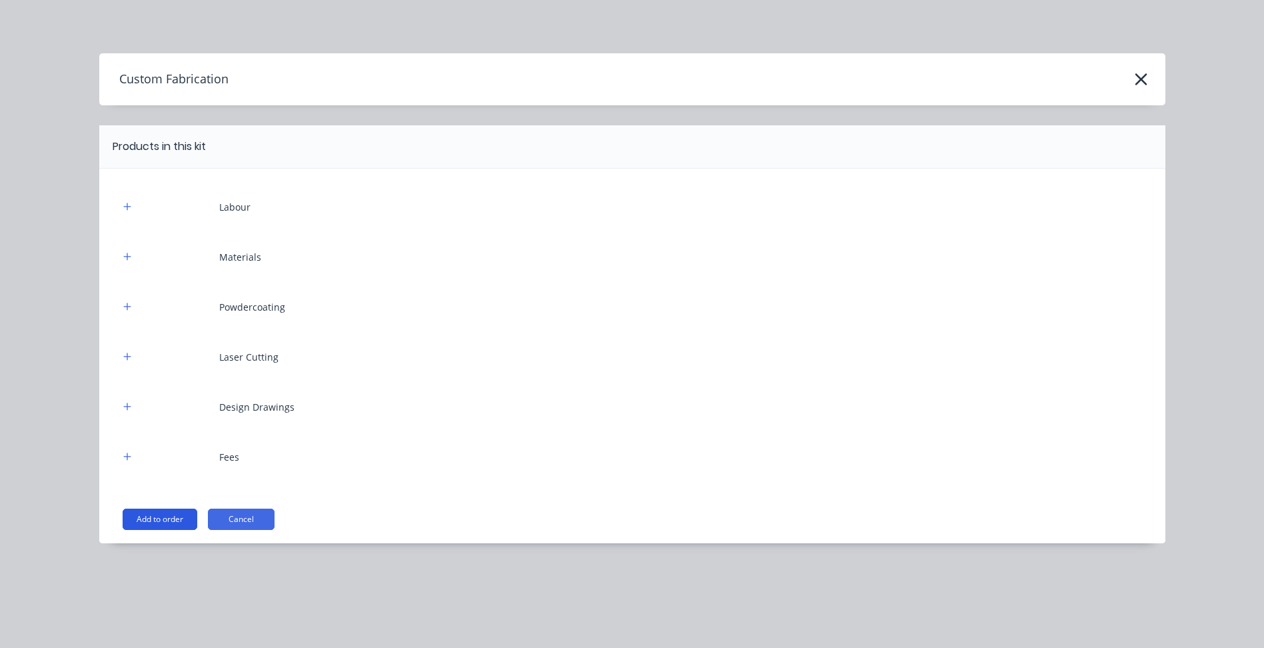
click at [171, 523] on button "Add to order" at bounding box center [160, 519] width 75 height 21
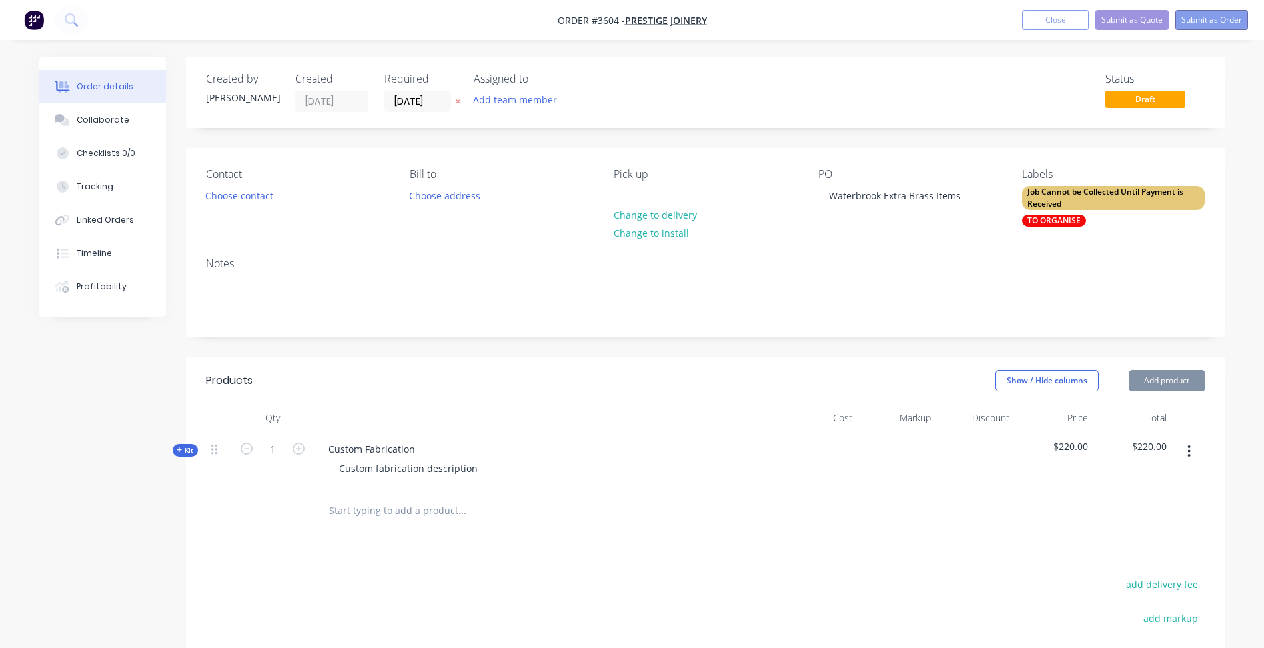
click at [1226, 17] on button "Submit as Order" at bounding box center [1212, 20] width 73 height 20
